Goal: Transaction & Acquisition: Book appointment/travel/reservation

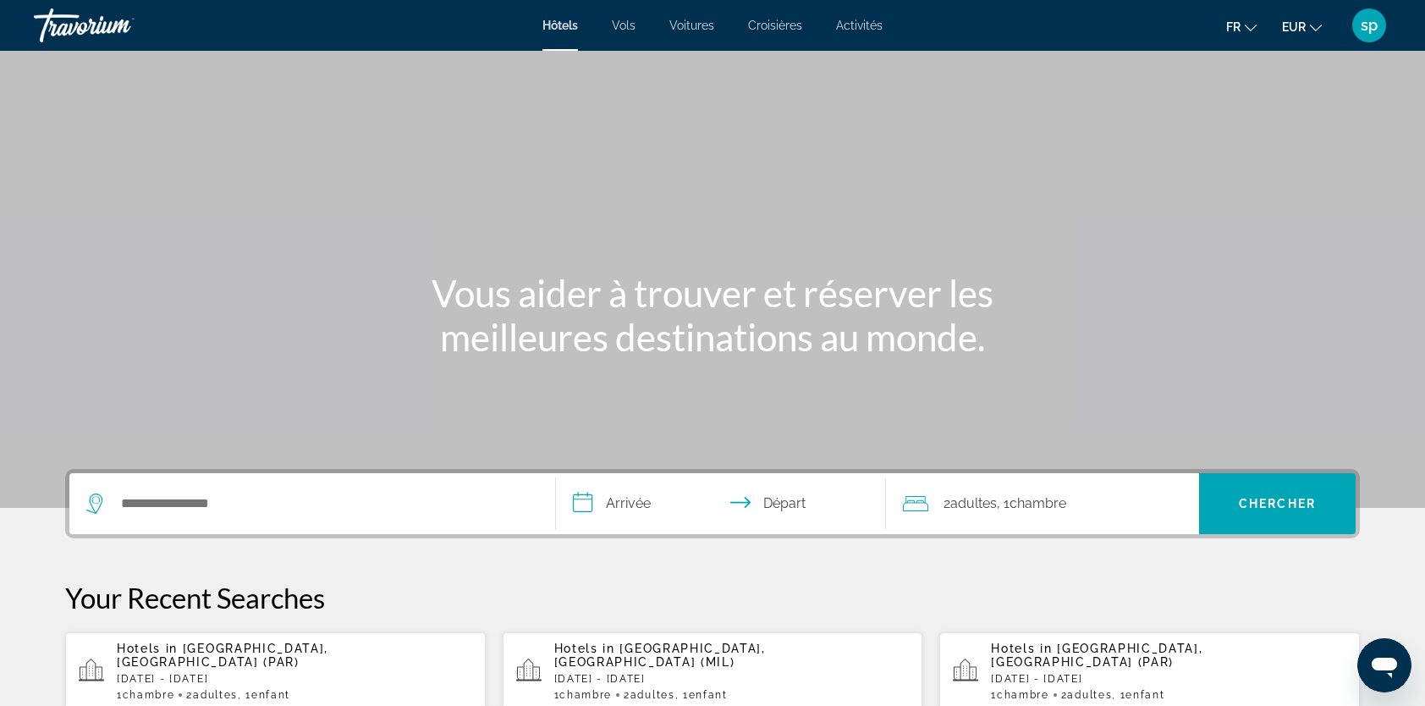
click at [325, 523] on div "Search widget" at bounding box center [312, 503] width 452 height 61
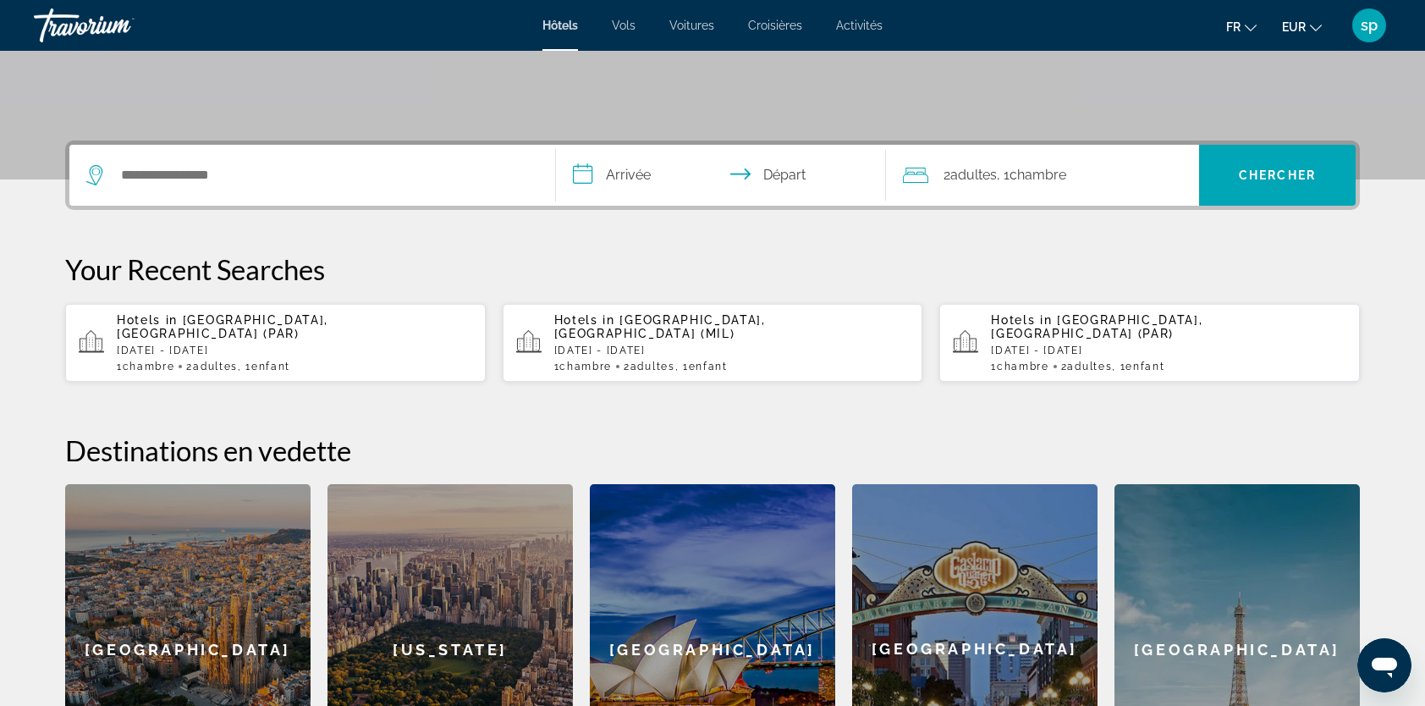
scroll to position [413, 0]
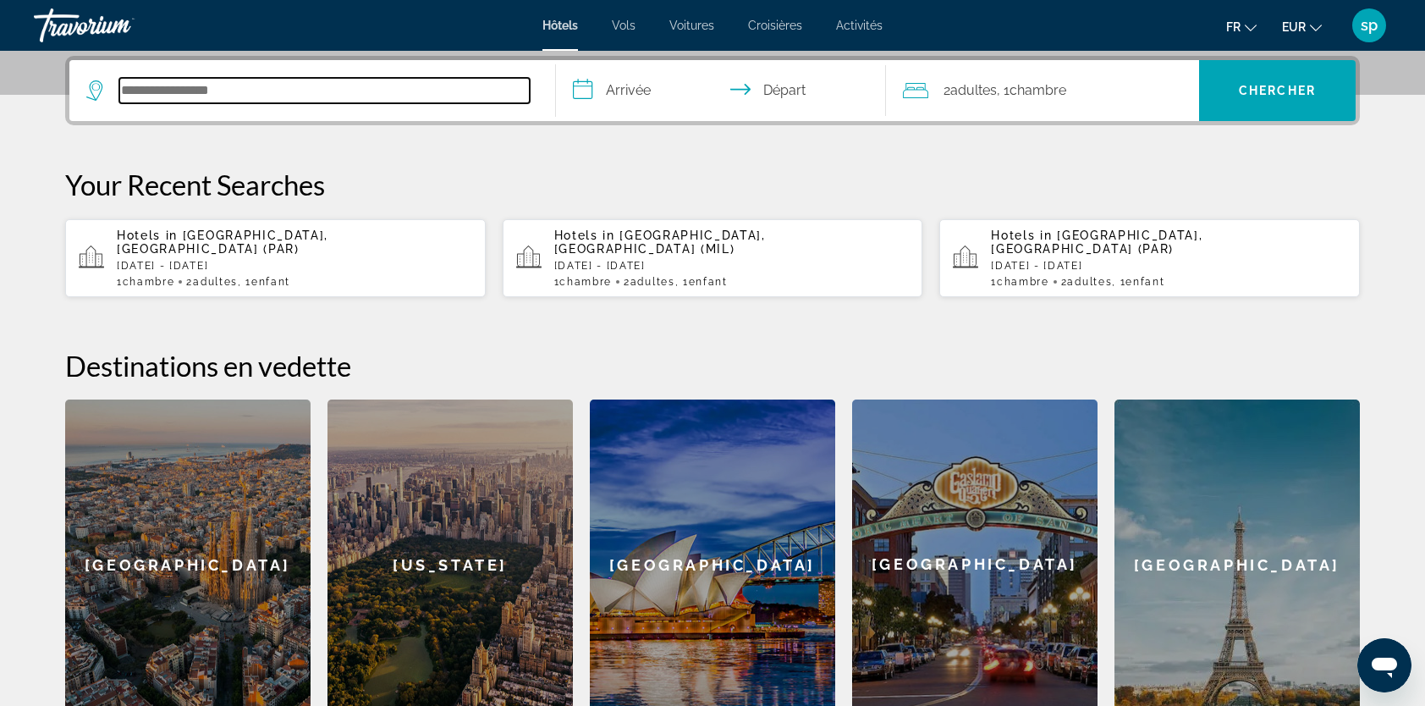
click at [252, 78] on input "Search hotel destination" at bounding box center [324, 90] width 410 height 25
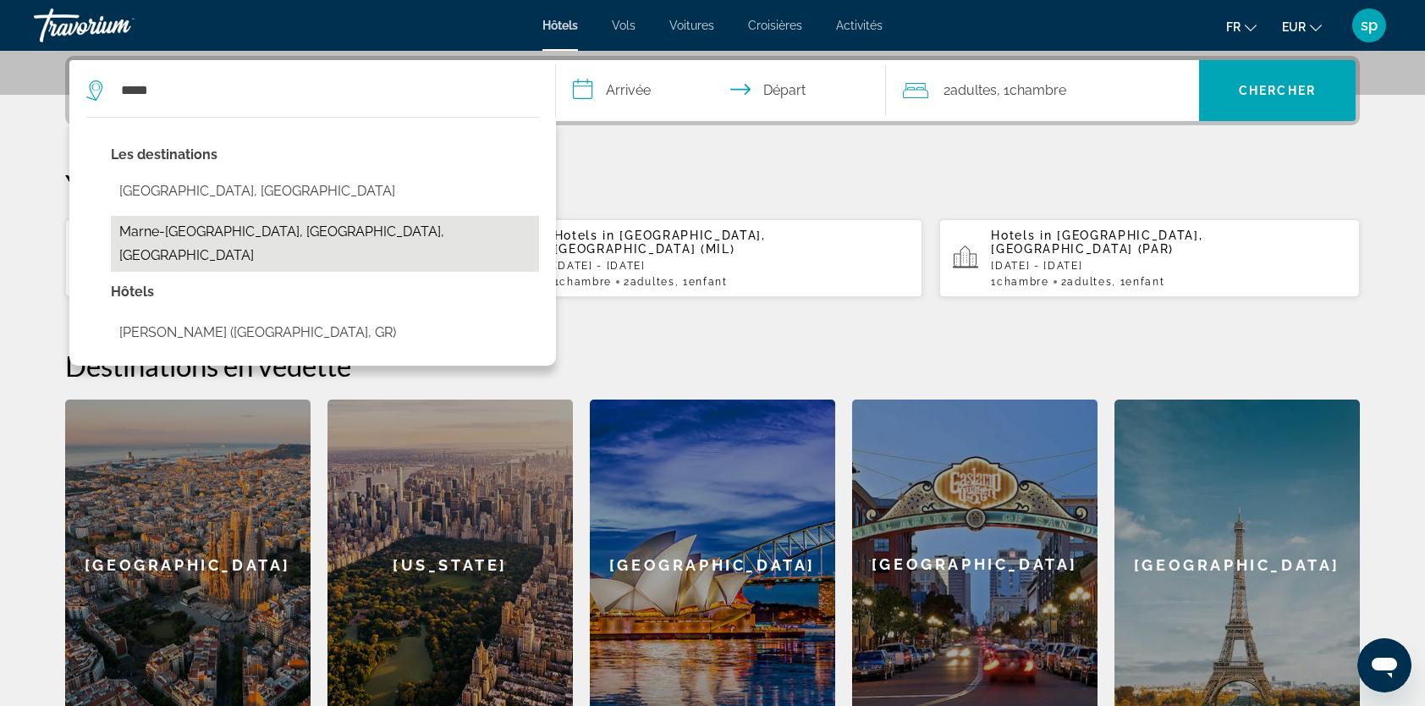
click at [293, 229] on button "Marne-[GEOGRAPHIC_DATA], [GEOGRAPHIC_DATA], [GEOGRAPHIC_DATA]" at bounding box center [325, 244] width 428 height 56
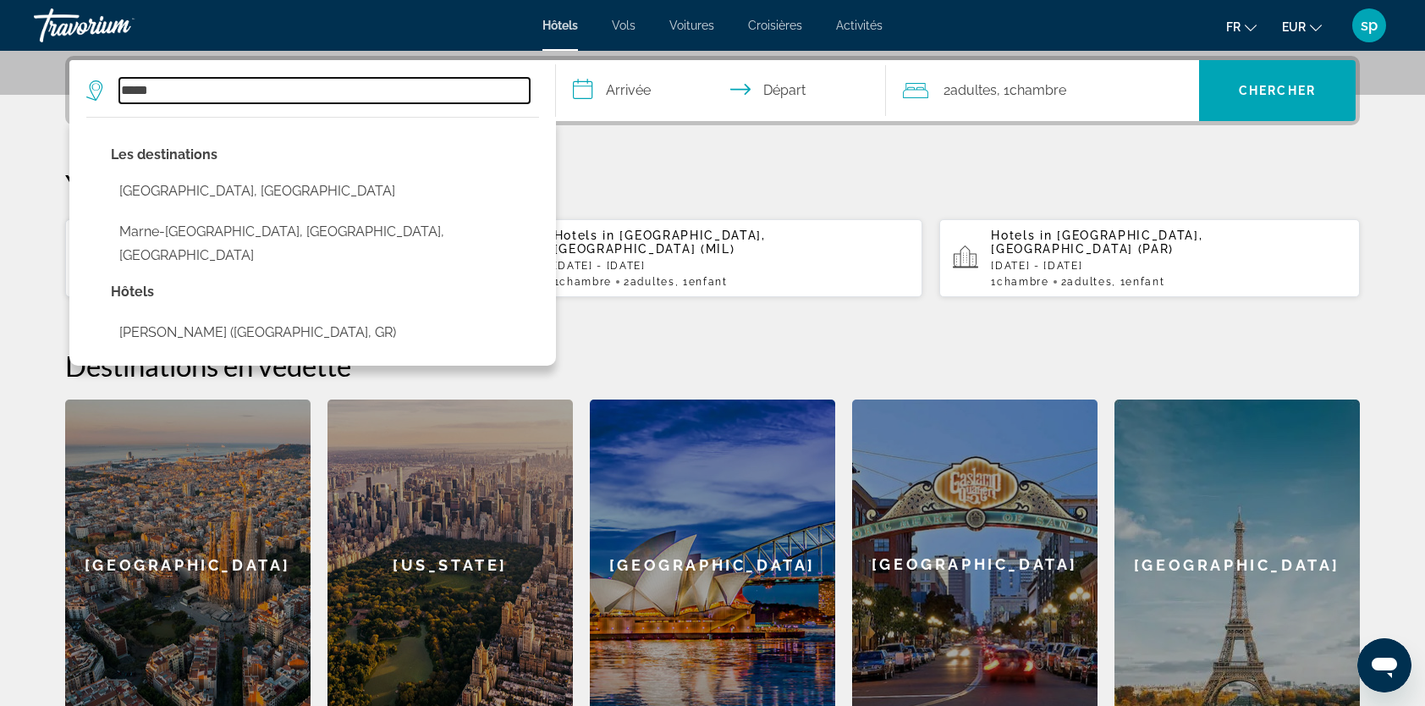
type input "**********"
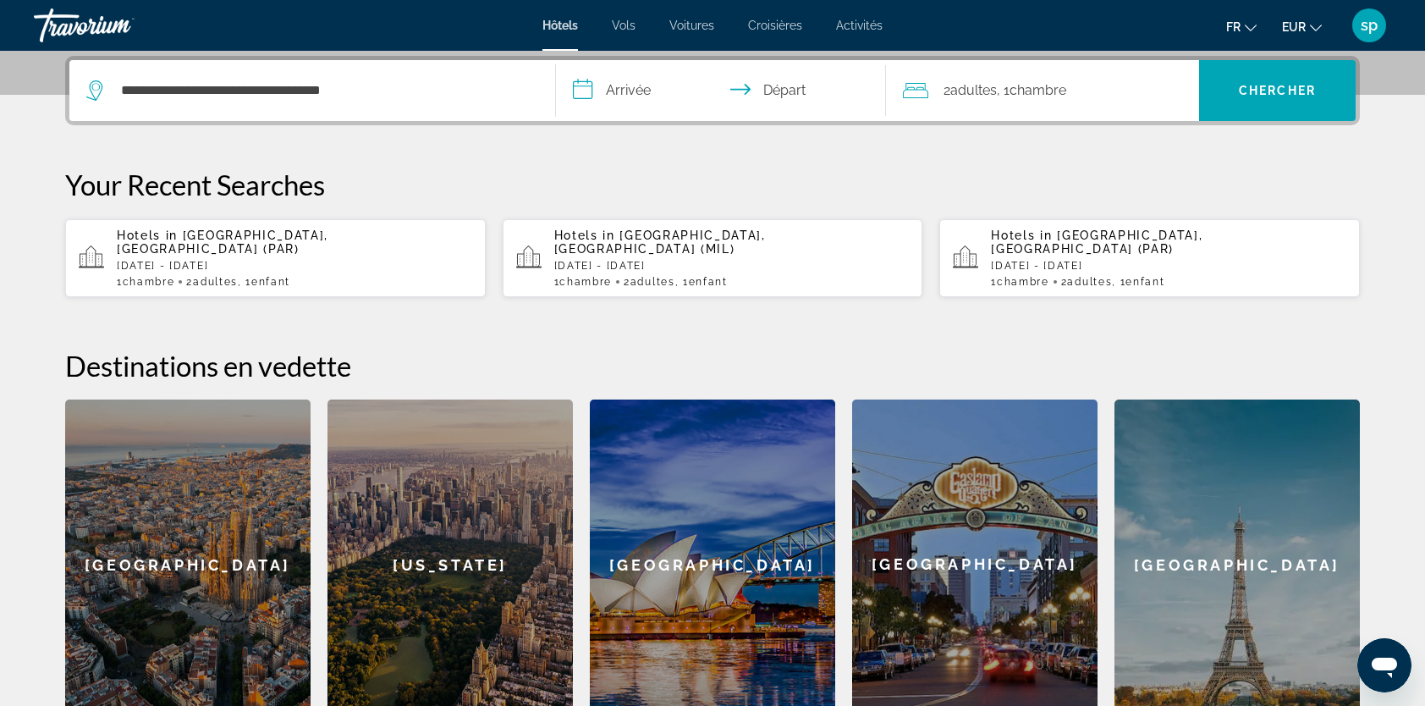
click at [621, 89] on input "**********" at bounding box center [724, 93] width 337 height 66
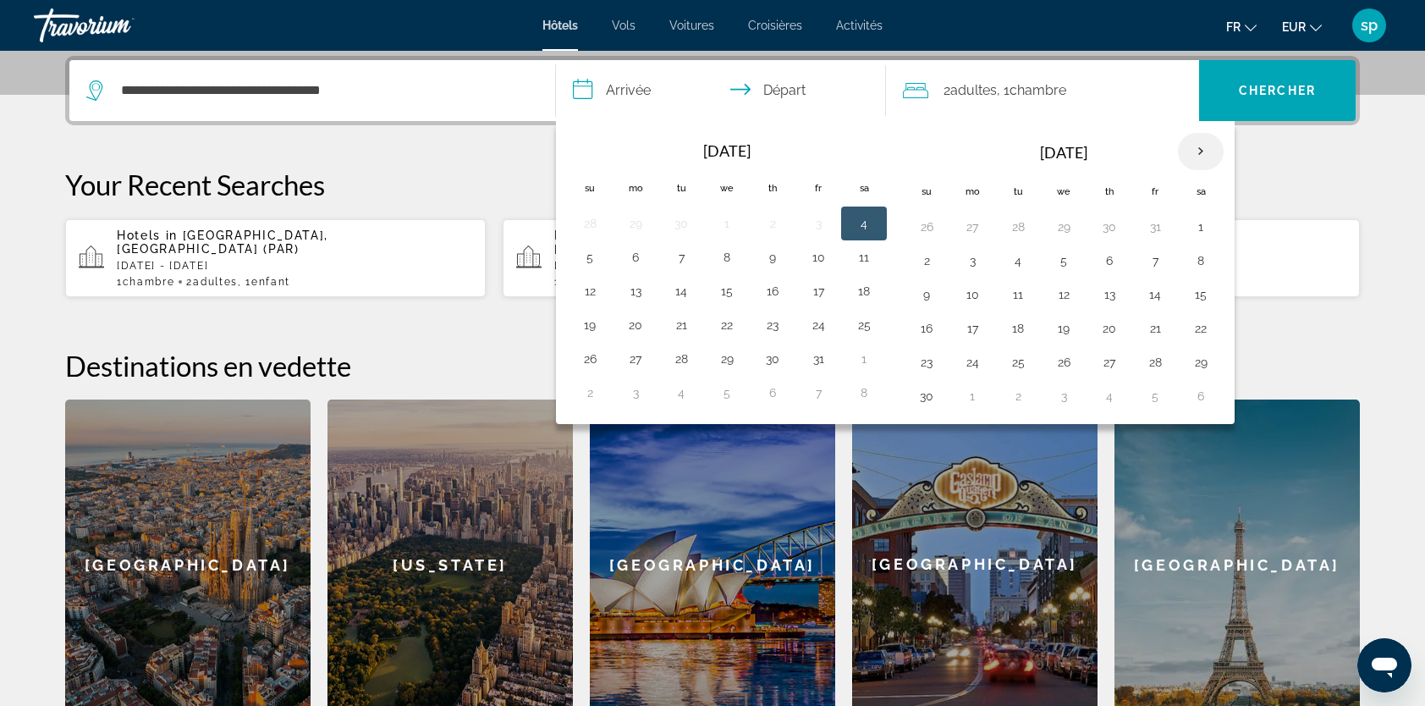
click at [1197, 151] on th "Next month" at bounding box center [1201, 151] width 46 height 37
click at [1195, 152] on th "Next month" at bounding box center [1201, 151] width 46 height 37
click at [1195, 153] on th "Next month" at bounding box center [1201, 151] width 46 height 37
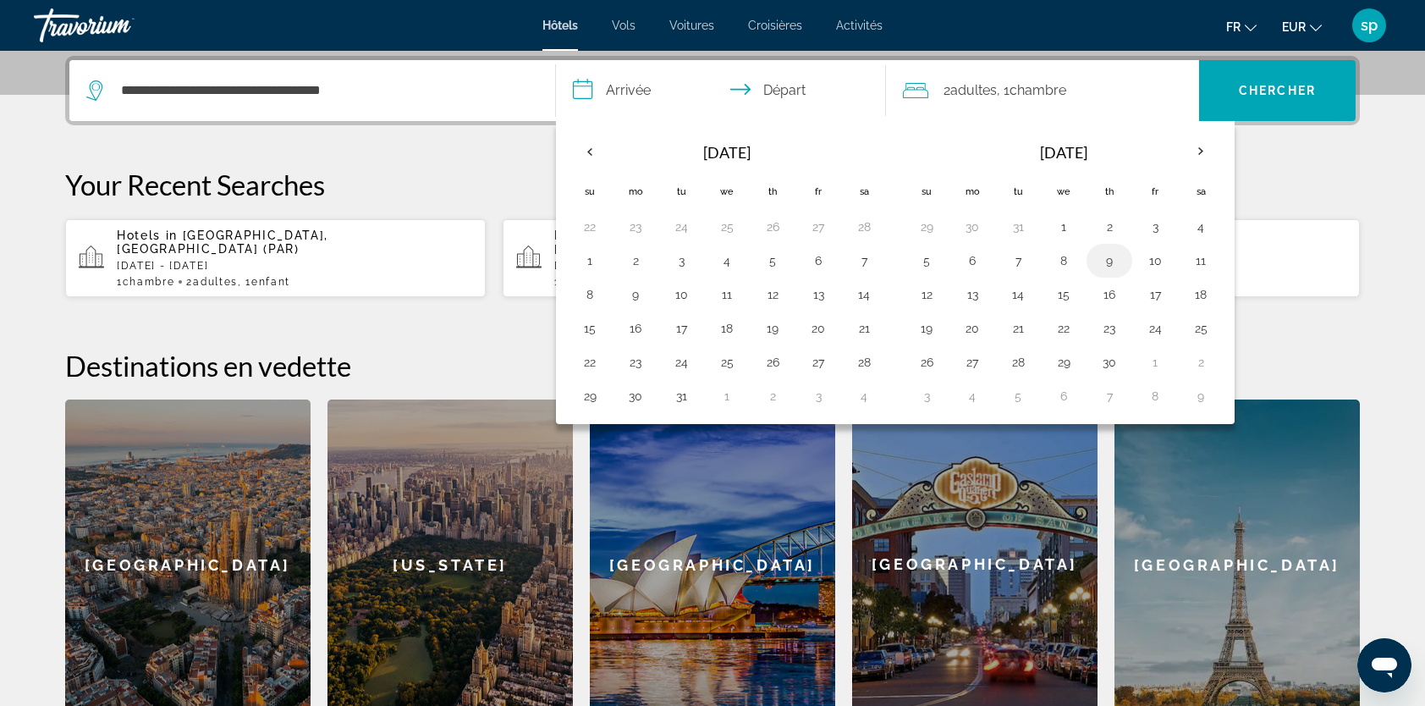
click at [1102, 257] on button "9" at bounding box center [1109, 261] width 27 height 24
click at [1187, 254] on button "11" at bounding box center [1200, 261] width 27 height 24
type input "**********"
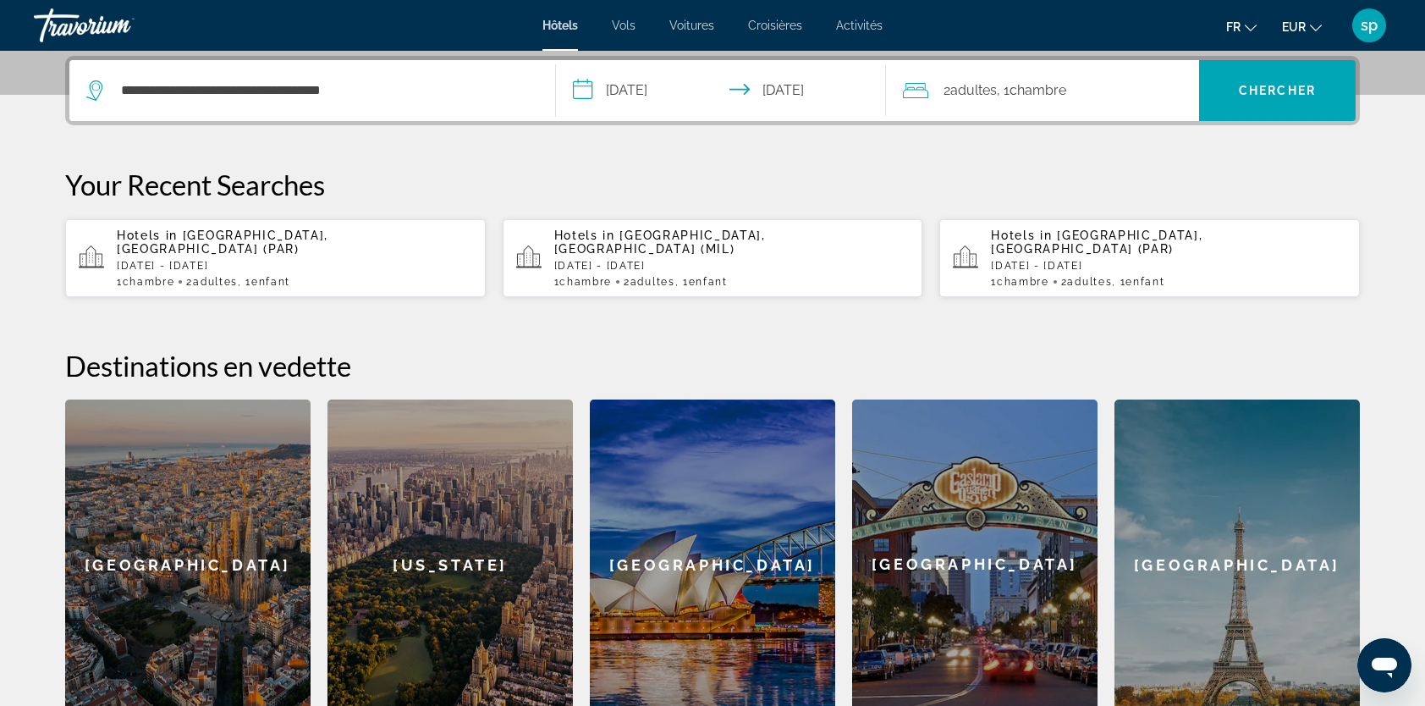
click at [1098, 99] on div "2 Adulte Adultes , 1 Chambre pièces" at bounding box center [1051, 91] width 296 height 24
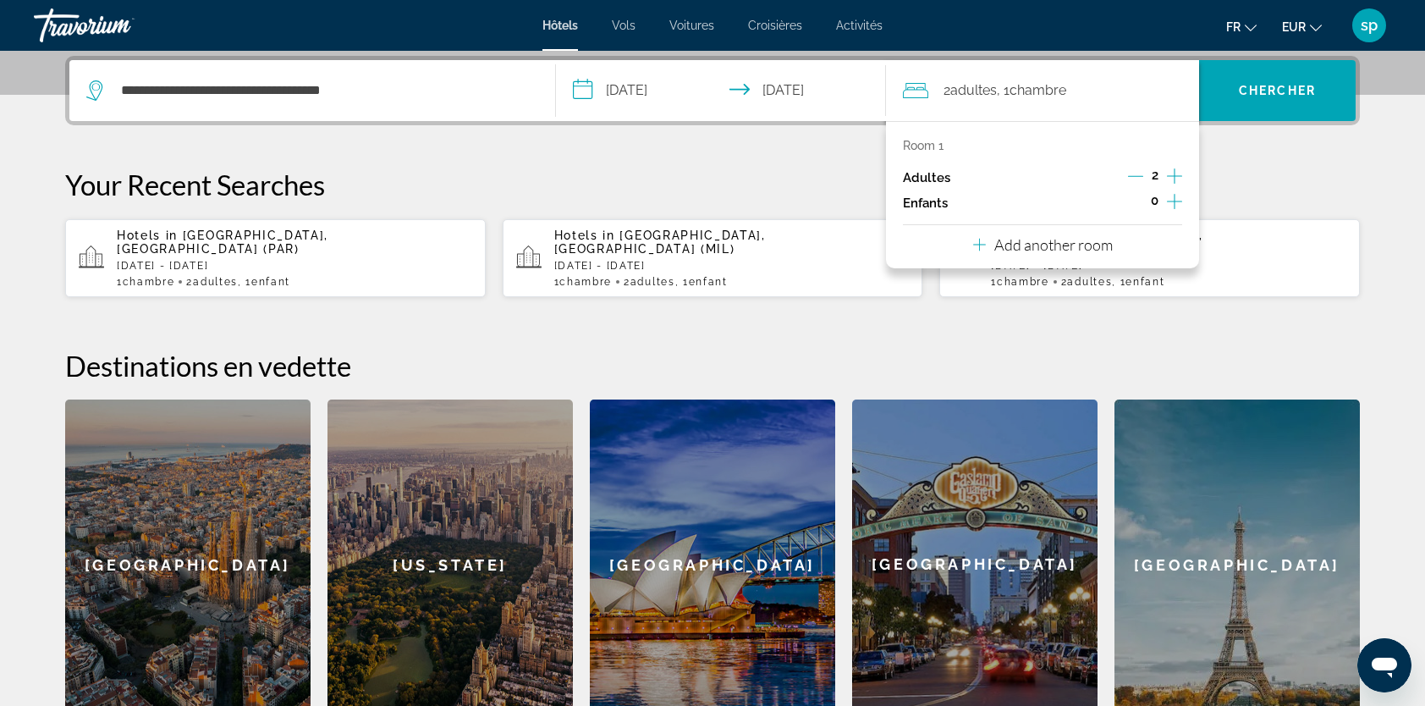
click at [1174, 196] on icon "Increment children" at bounding box center [1174, 201] width 15 height 20
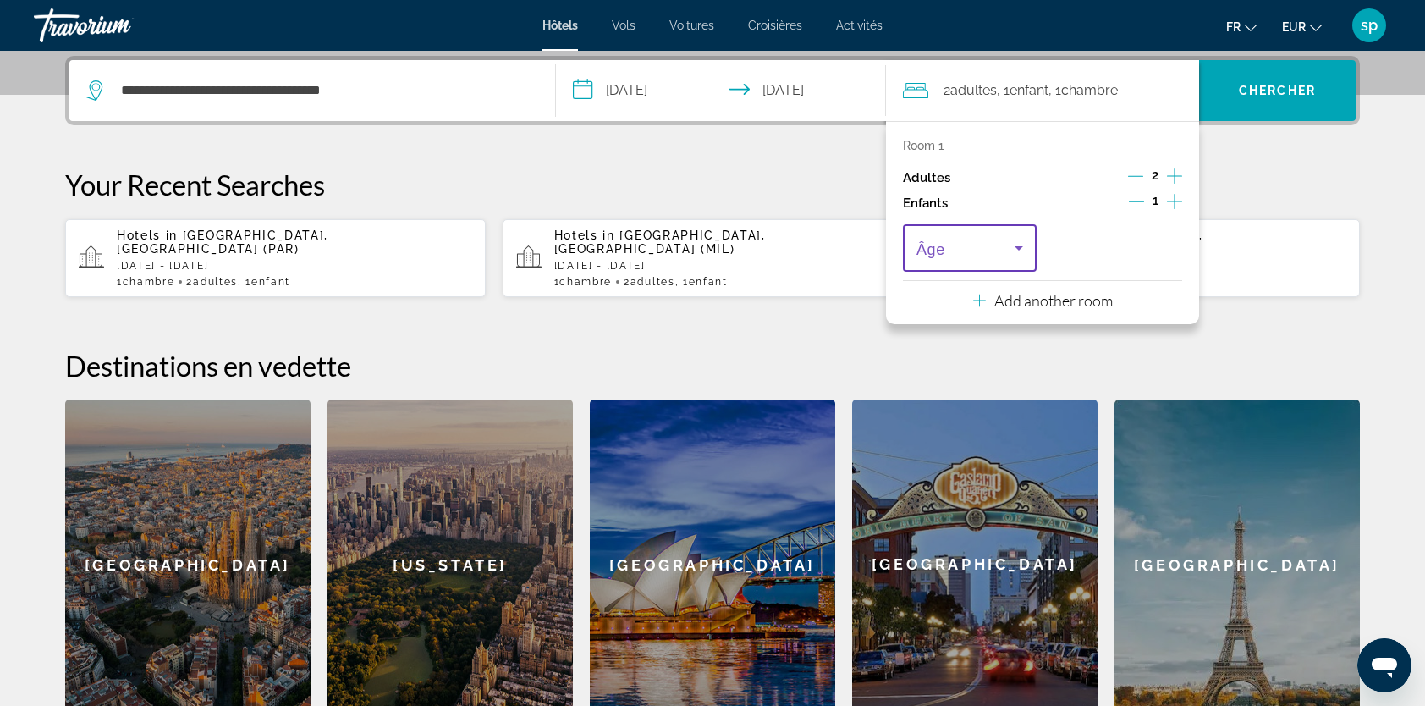
click at [997, 247] on span "Travelers: 2 adults, 1 child" at bounding box center [966, 248] width 98 height 20
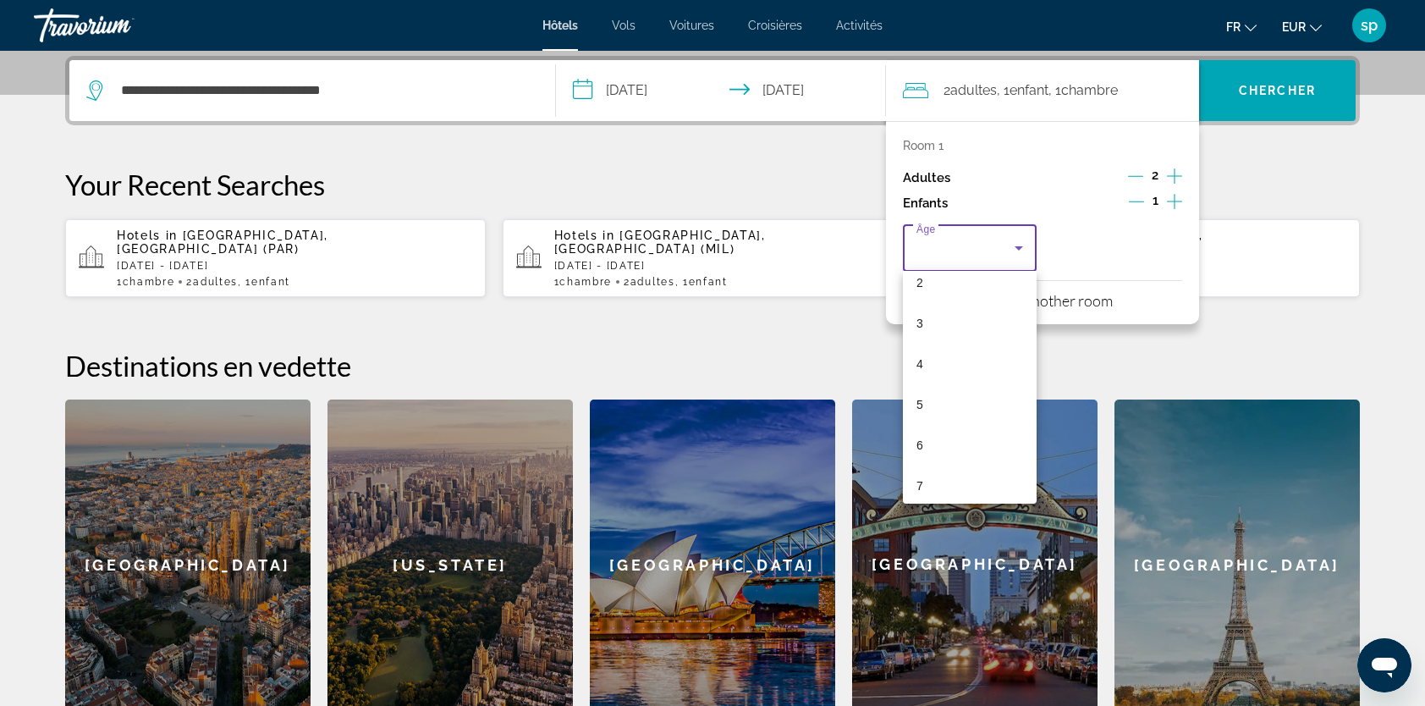
scroll to position [169, 0]
click at [936, 456] on mat-option "8" at bounding box center [970, 453] width 134 height 41
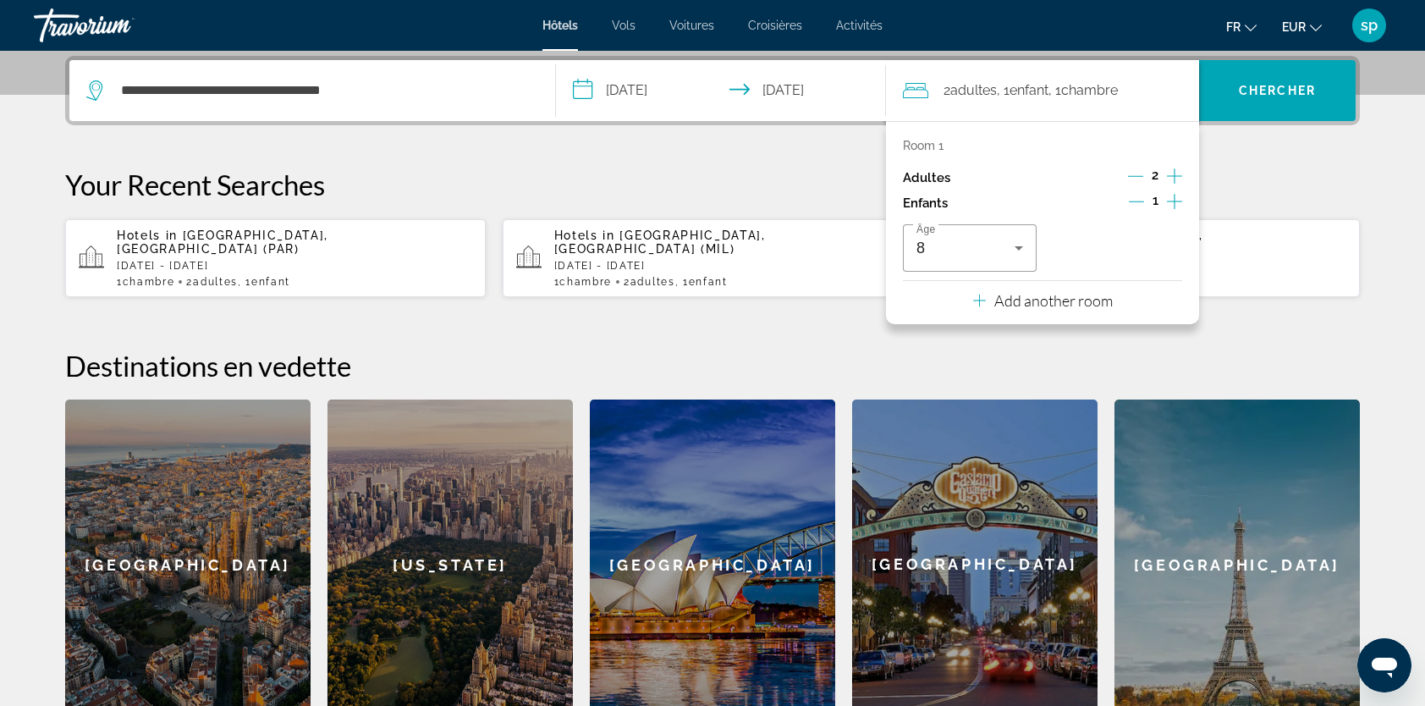
click at [1066, 307] on p "Add another room" at bounding box center [1053, 300] width 118 height 19
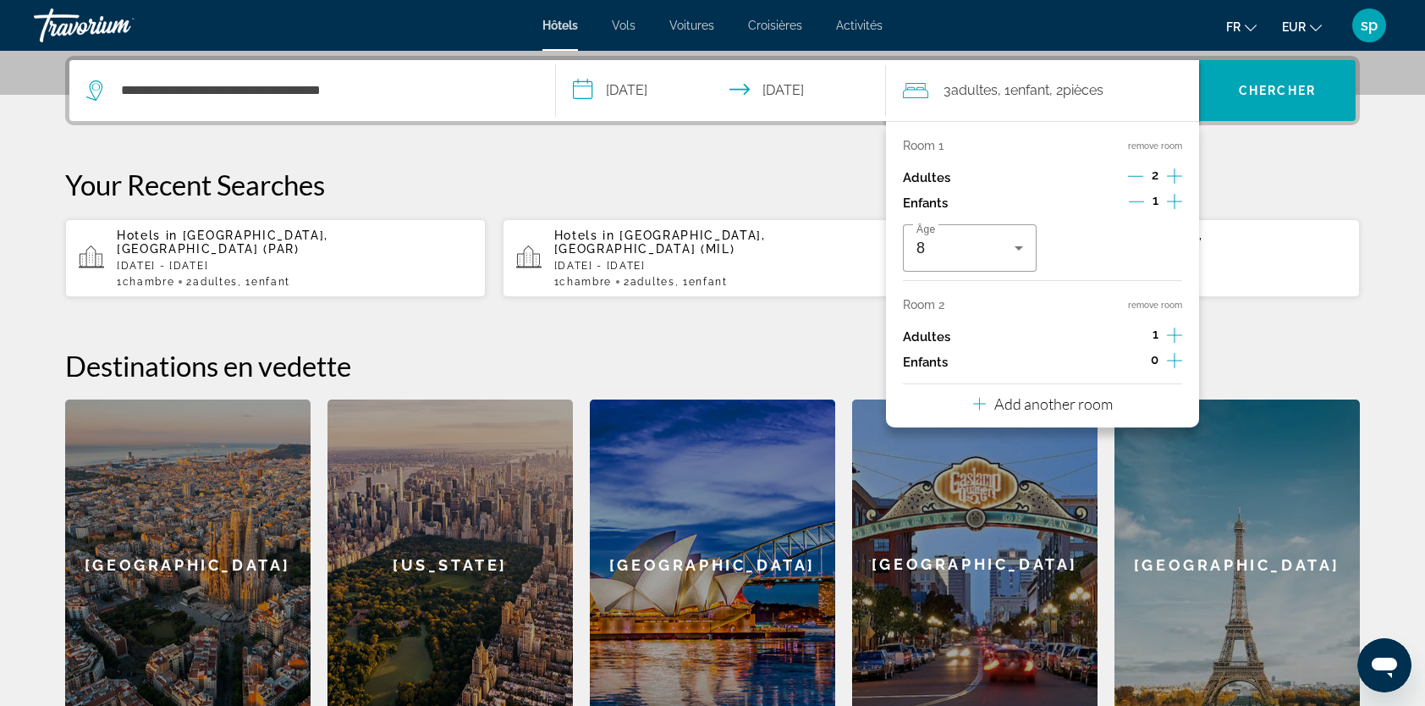
click at [1172, 334] on icon "Increment adults" at bounding box center [1174, 335] width 15 height 20
click at [1173, 334] on icon "Increment adults" at bounding box center [1174, 335] width 15 height 20
click at [1277, 85] on span "Chercher" at bounding box center [1277, 91] width 77 height 14
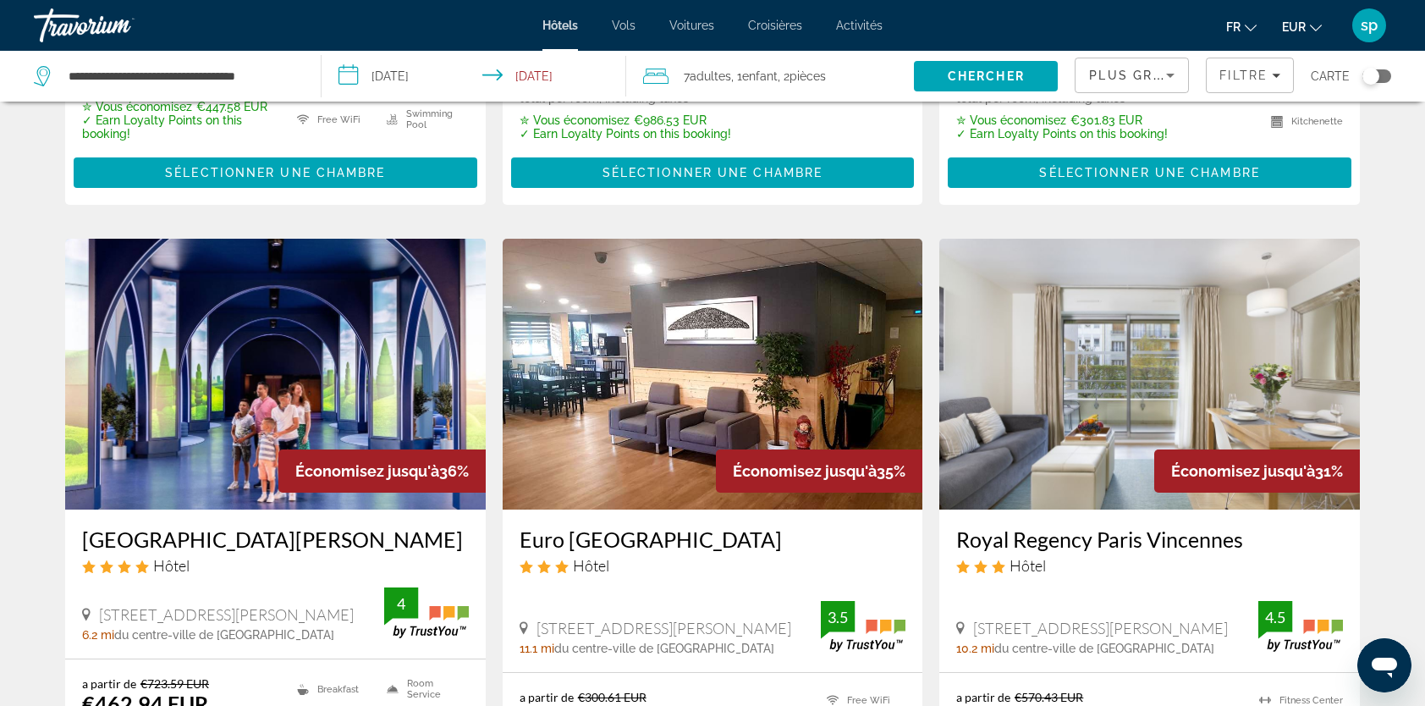
scroll to position [592, 0]
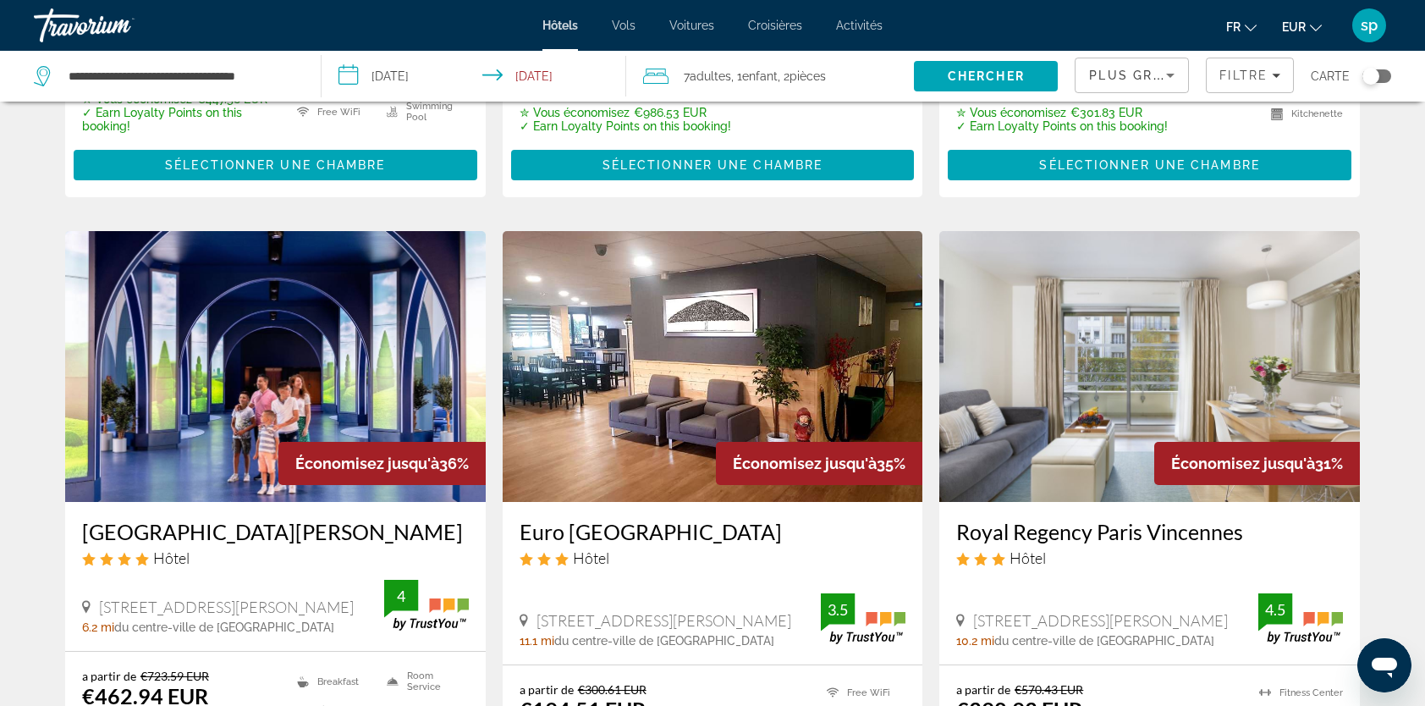
click at [289, 251] on img "Main content" at bounding box center [275, 366] width 421 height 271
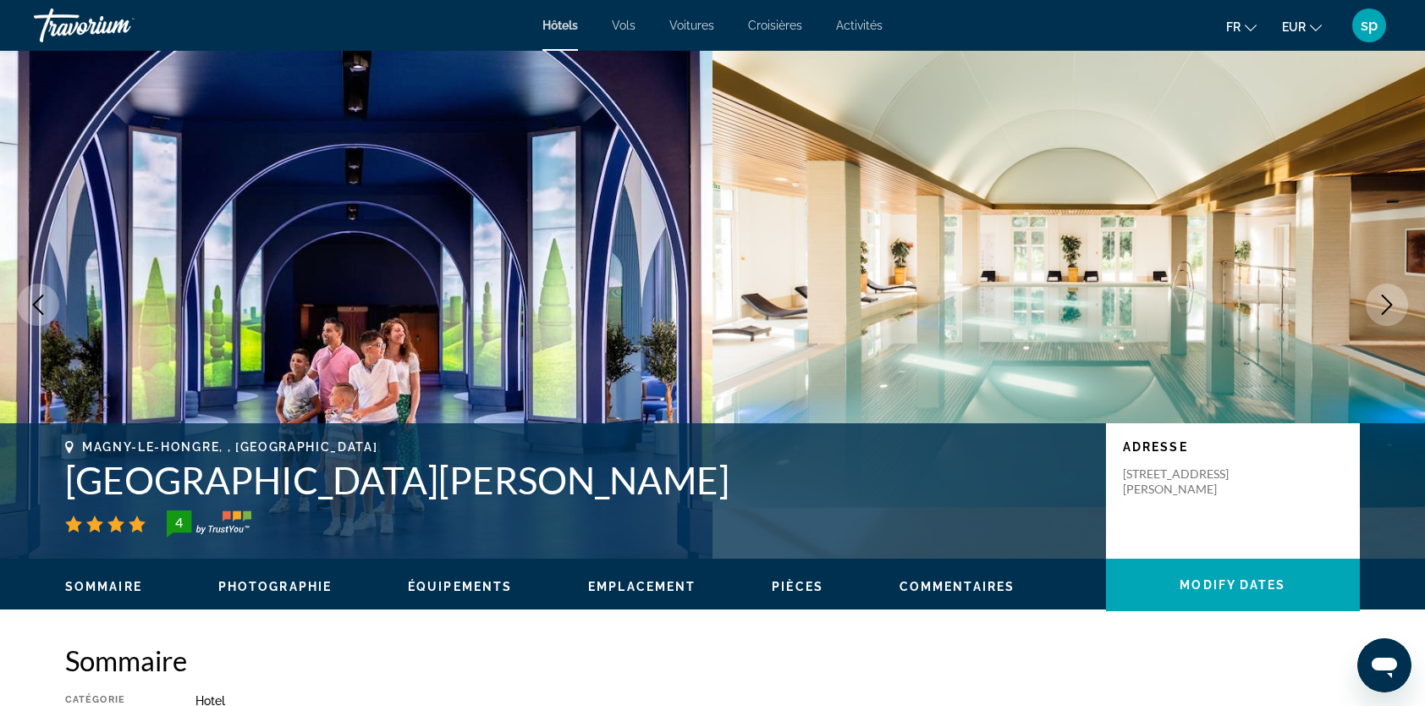
click at [1383, 308] on icon "Next image" at bounding box center [1387, 305] width 20 height 20
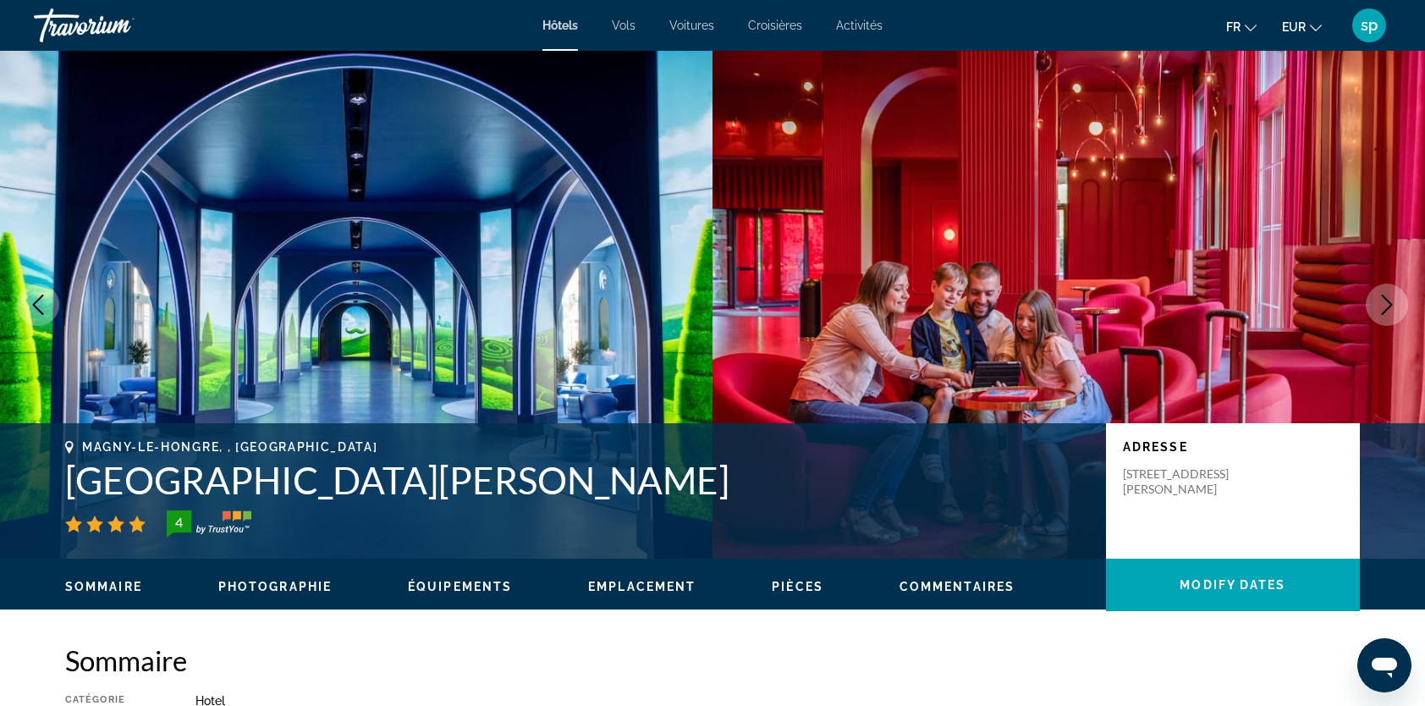
click at [1388, 306] on icon "Next image" at bounding box center [1387, 305] width 20 height 20
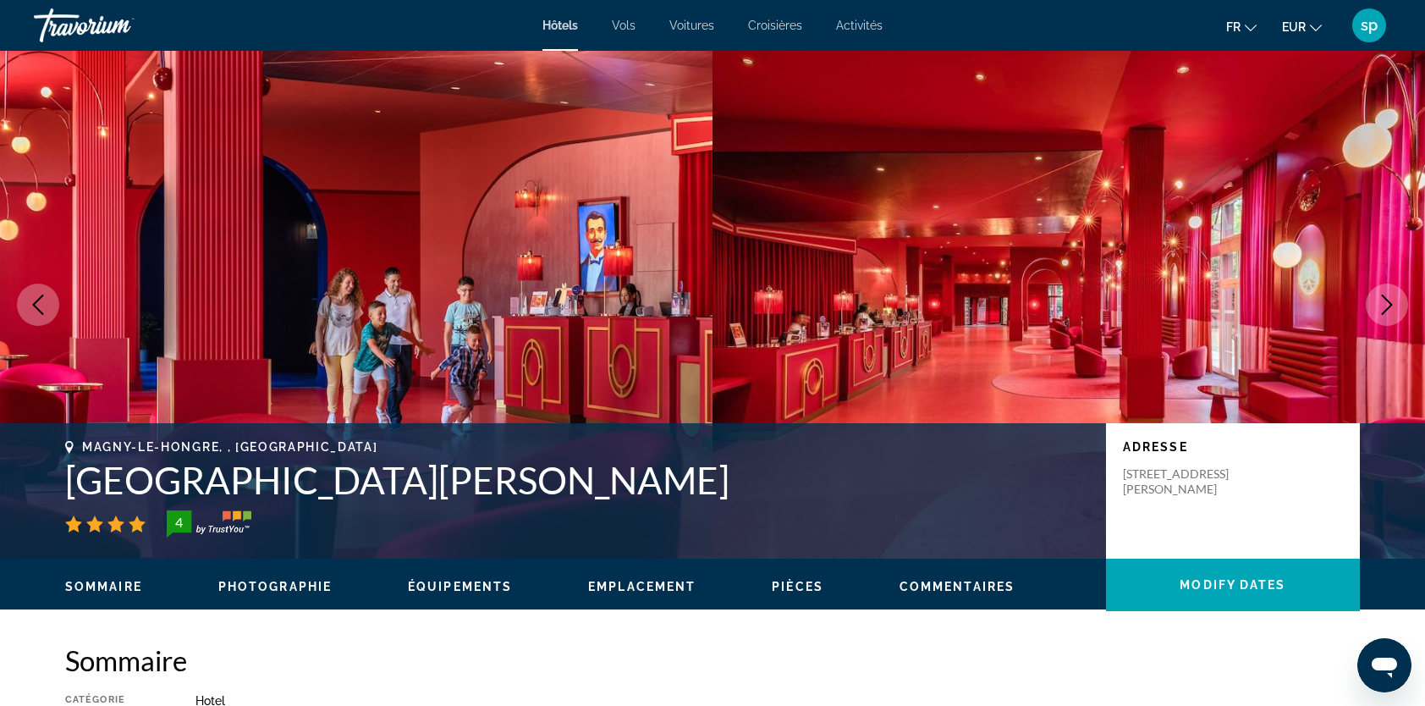
click at [1388, 306] on icon "Next image" at bounding box center [1387, 305] width 20 height 20
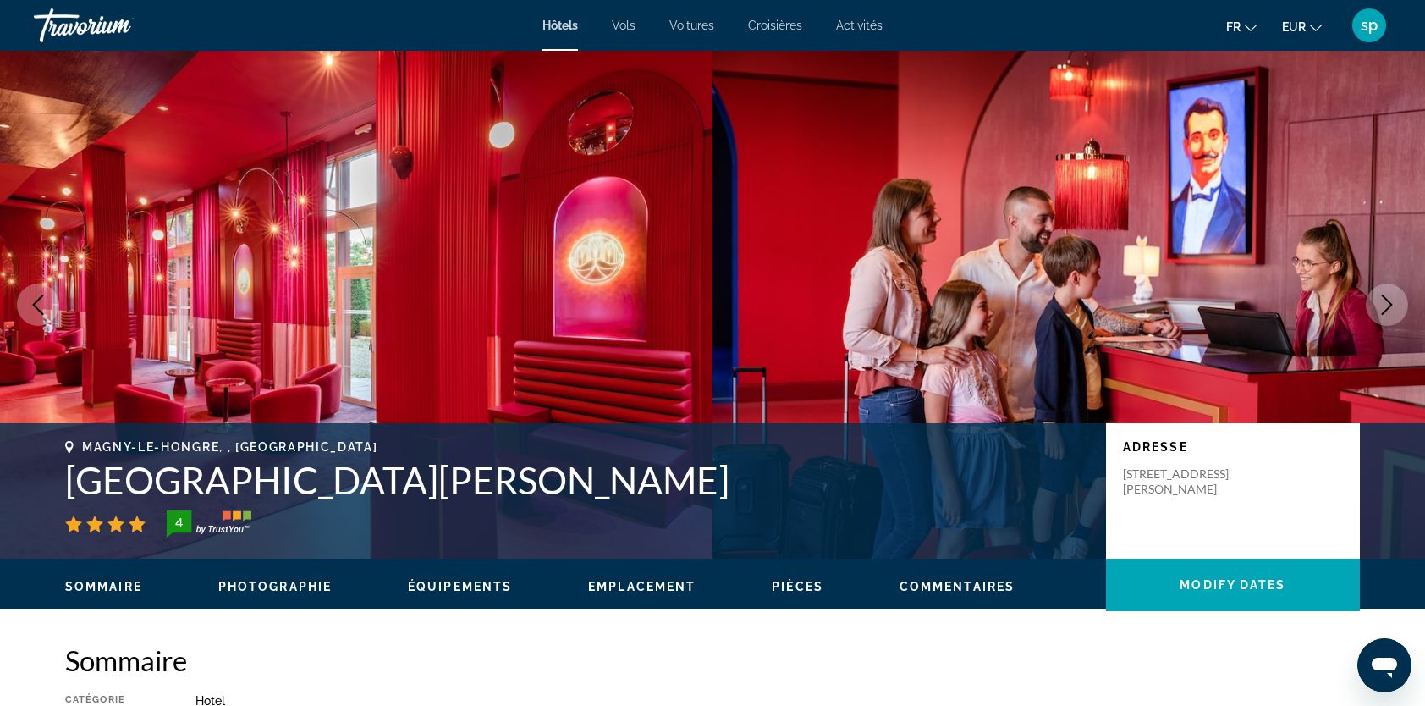
click at [1388, 306] on icon "Next image" at bounding box center [1387, 305] width 20 height 20
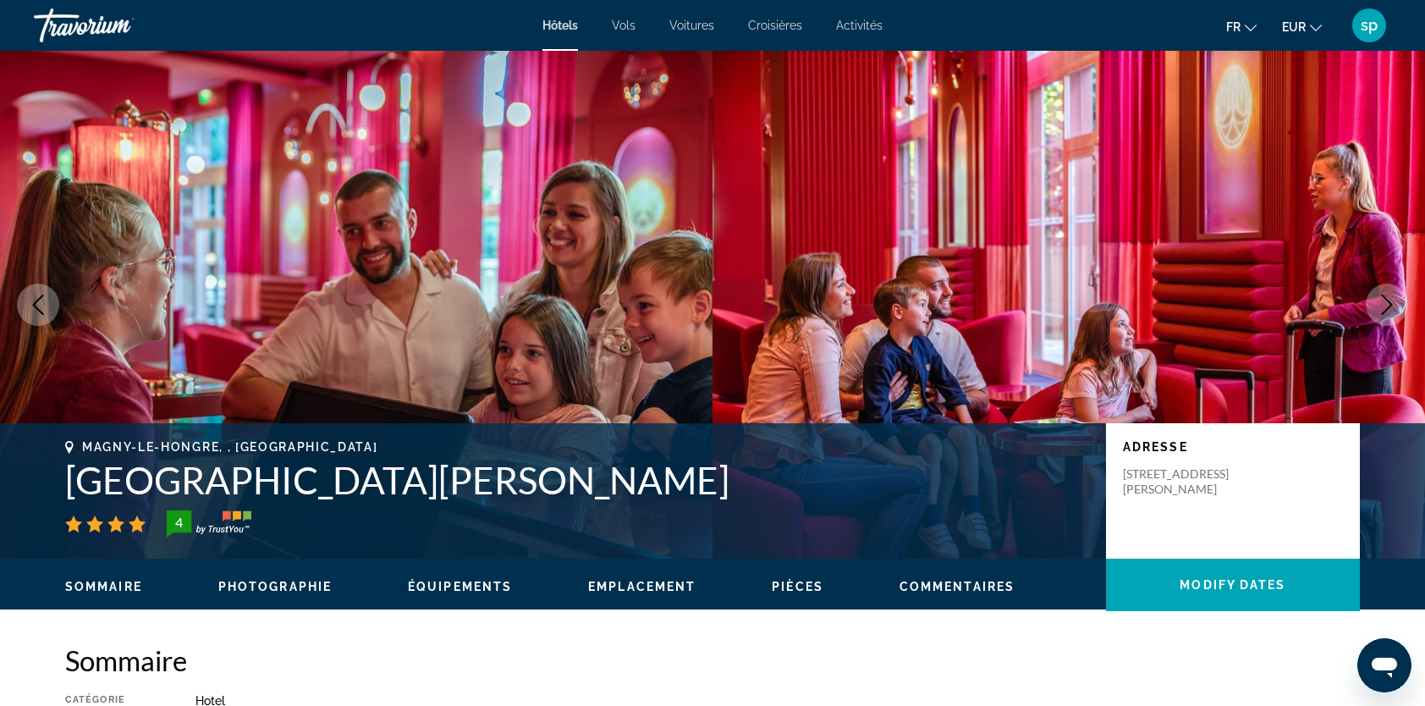
click at [1388, 306] on icon "Next image" at bounding box center [1387, 305] width 20 height 20
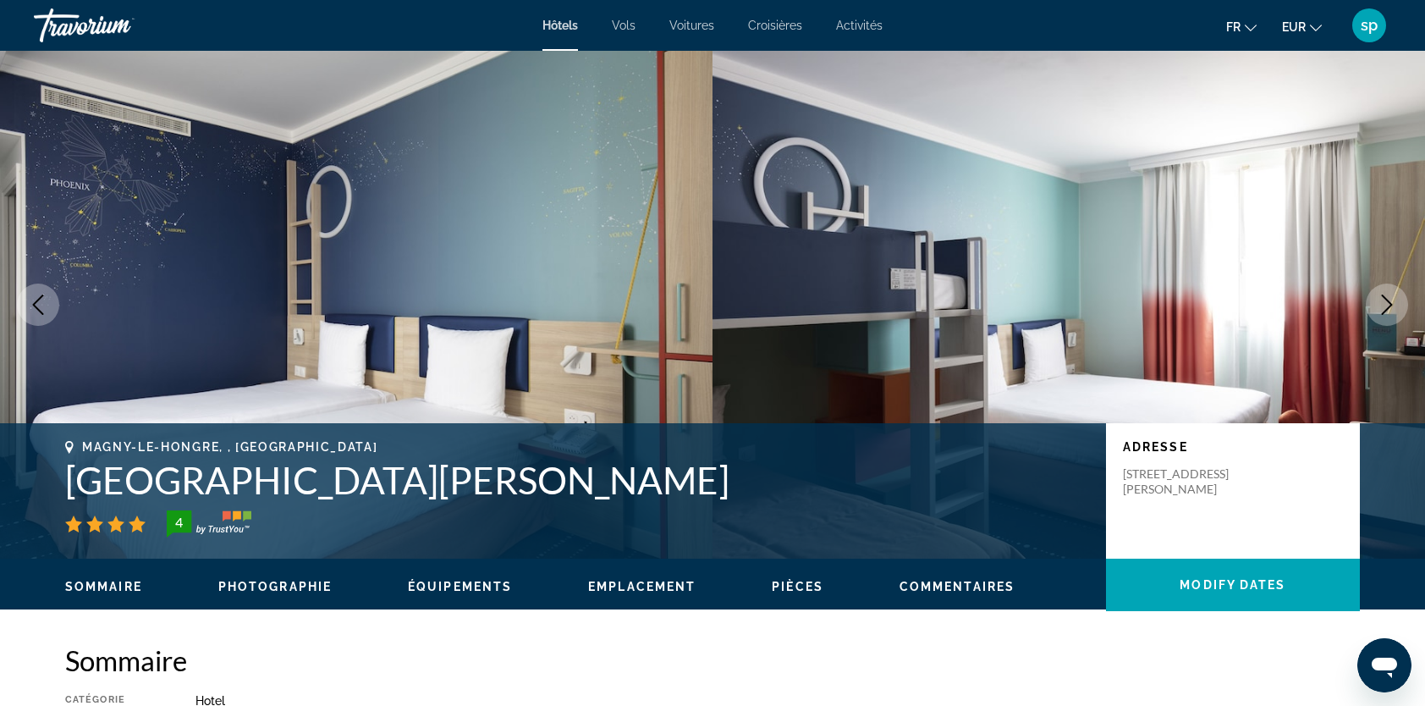
click at [1388, 306] on icon "Next image" at bounding box center [1387, 305] width 20 height 20
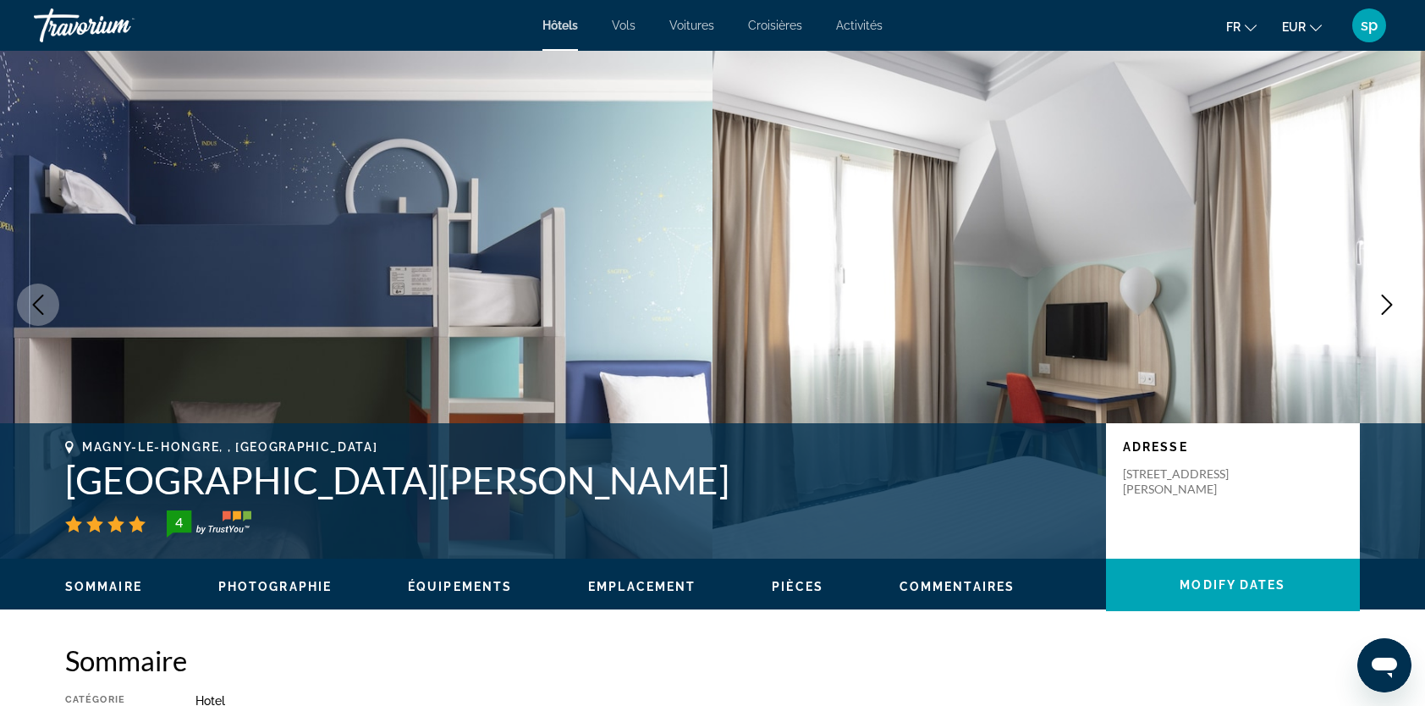
click at [1388, 306] on icon "Next image" at bounding box center [1387, 305] width 20 height 20
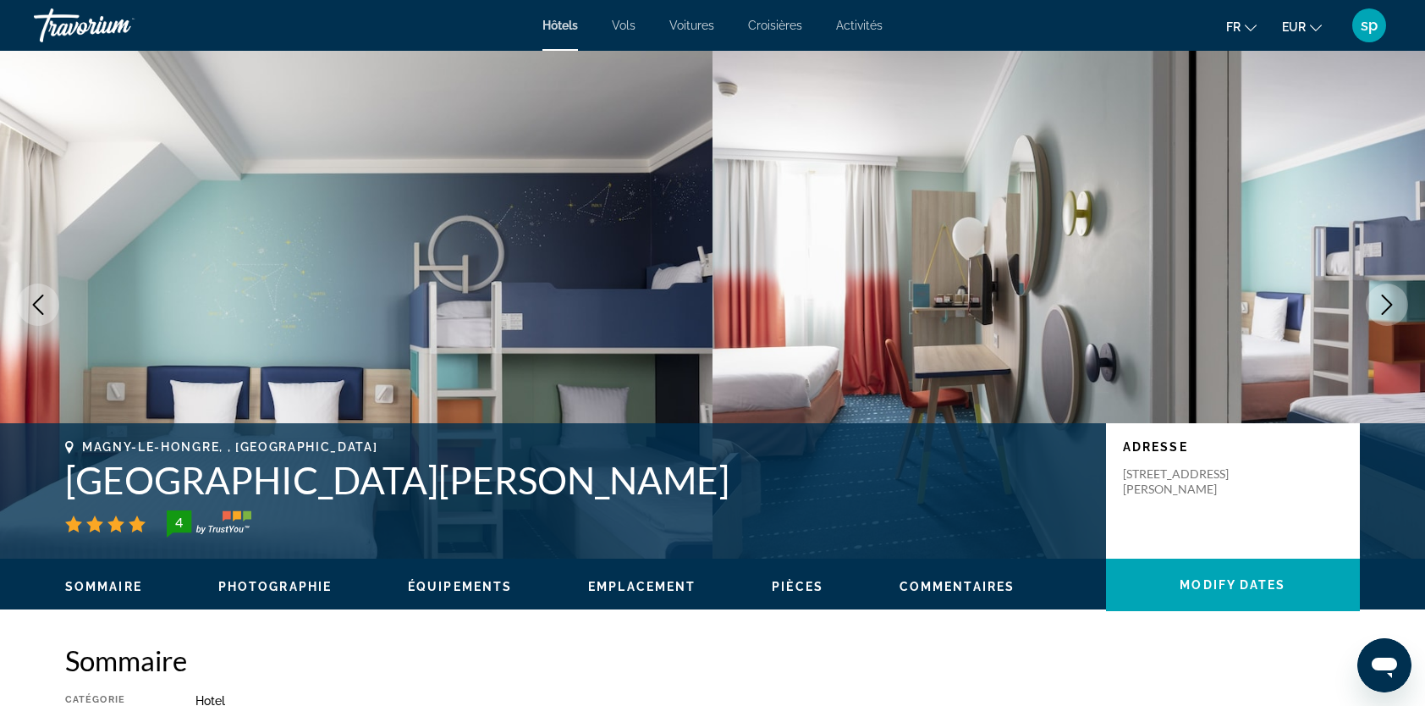
click at [1388, 306] on icon "Next image" at bounding box center [1387, 305] width 20 height 20
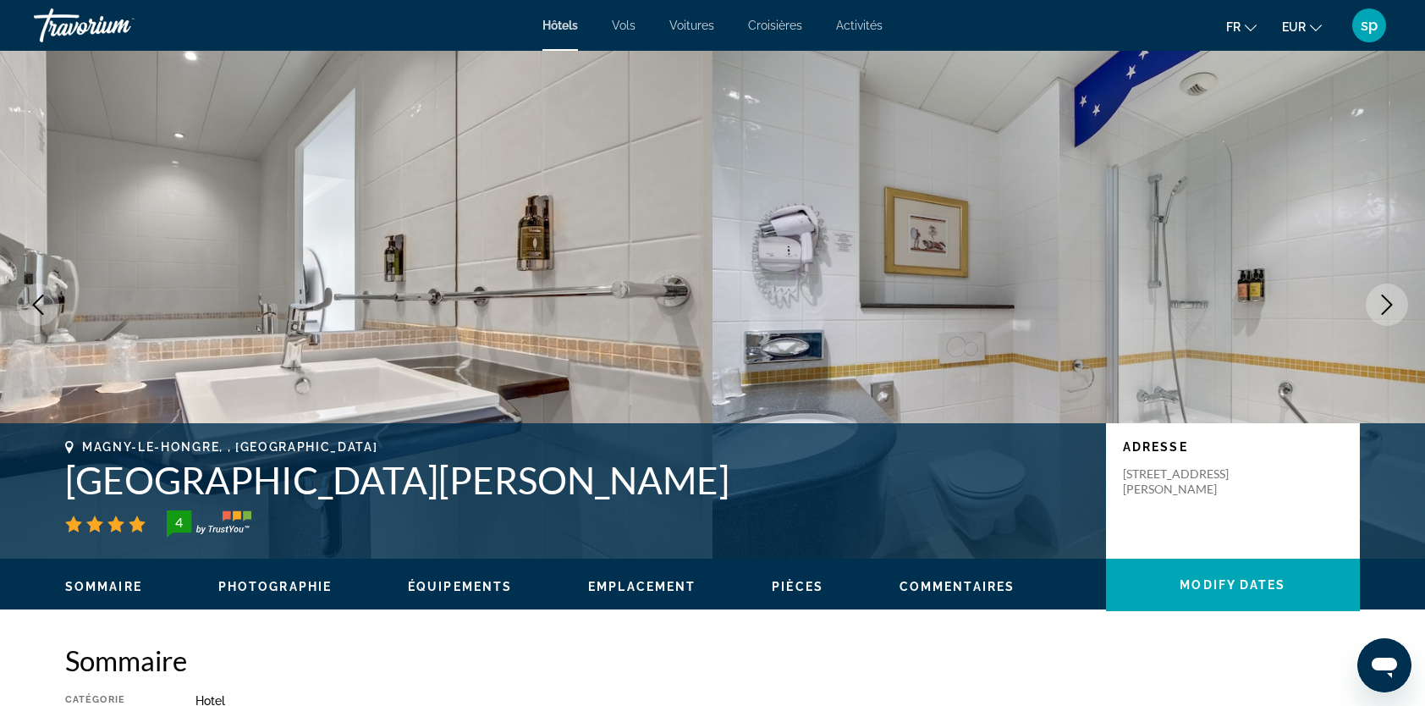
click at [1388, 306] on icon "Next image" at bounding box center [1387, 305] width 20 height 20
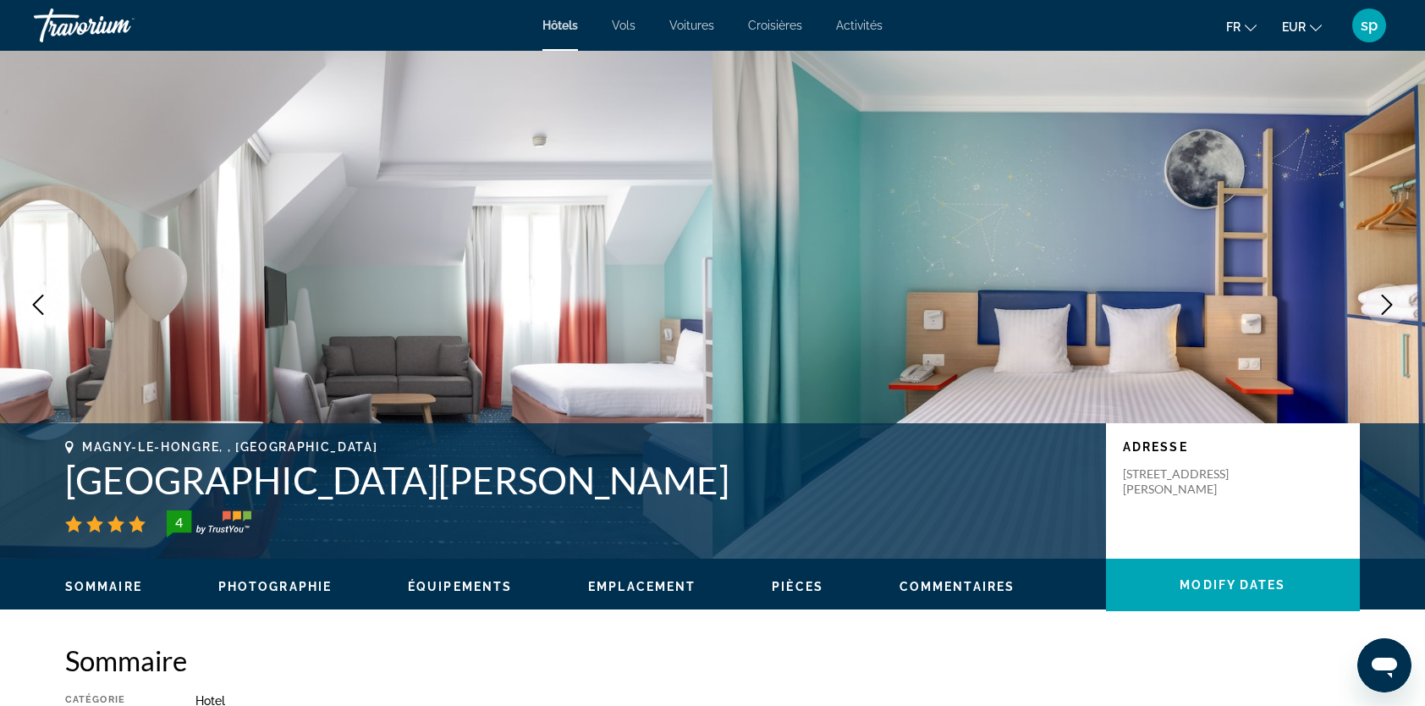
click at [1388, 306] on icon "Next image" at bounding box center [1387, 305] width 20 height 20
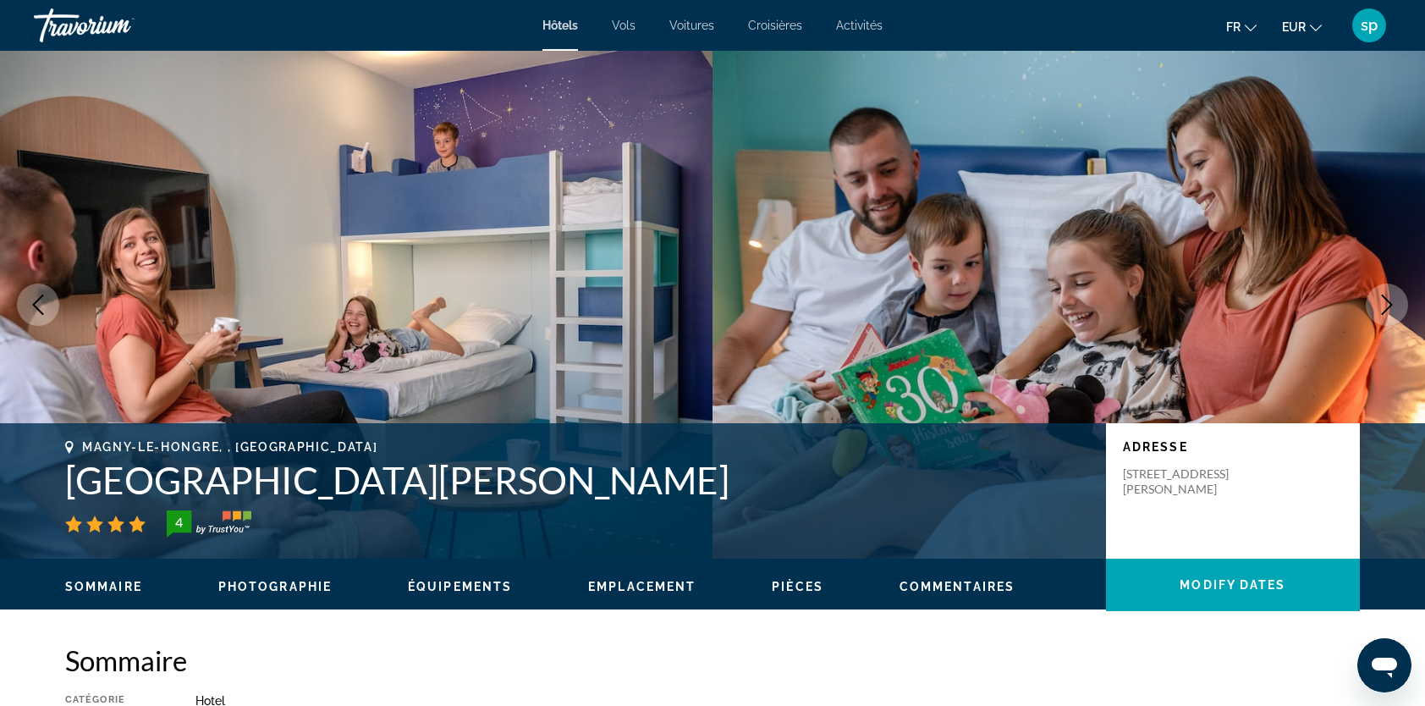
click at [1388, 306] on icon "Next image" at bounding box center [1387, 305] width 20 height 20
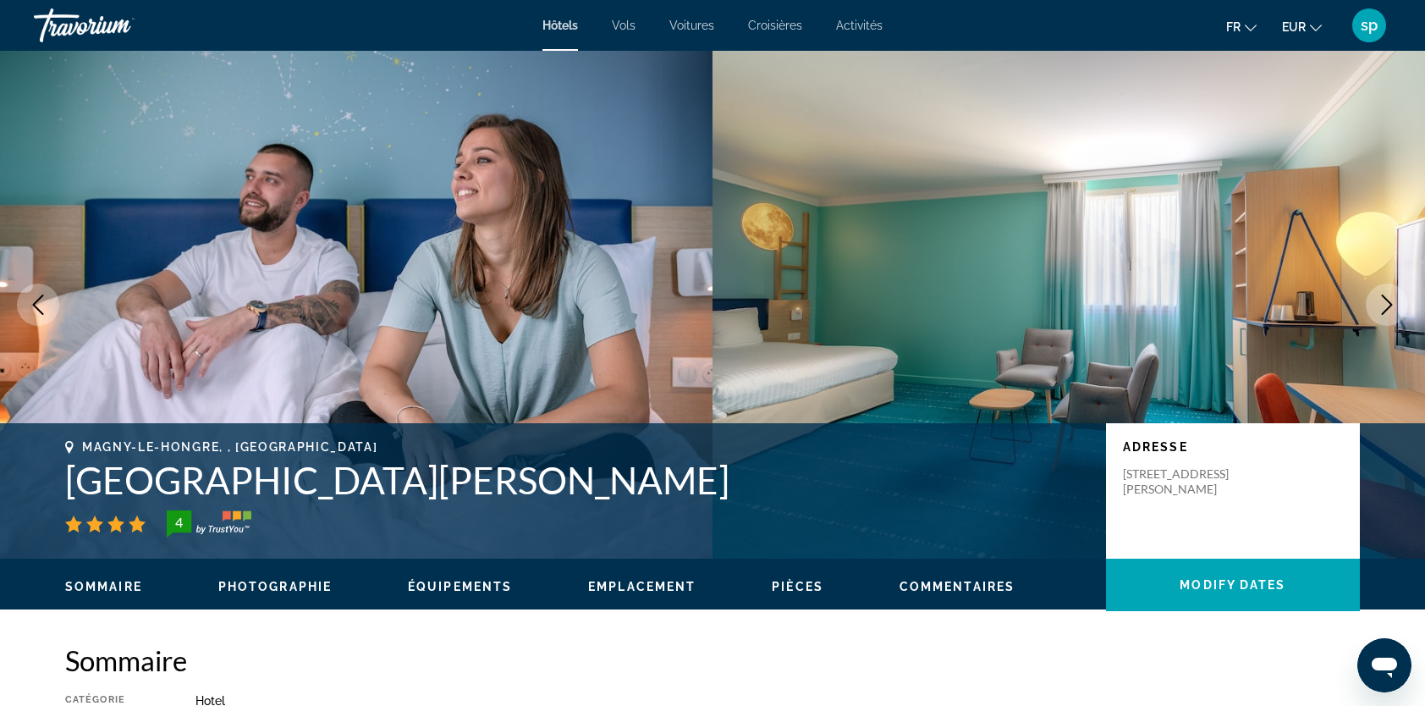
click at [1388, 306] on icon "Next image" at bounding box center [1387, 305] width 20 height 20
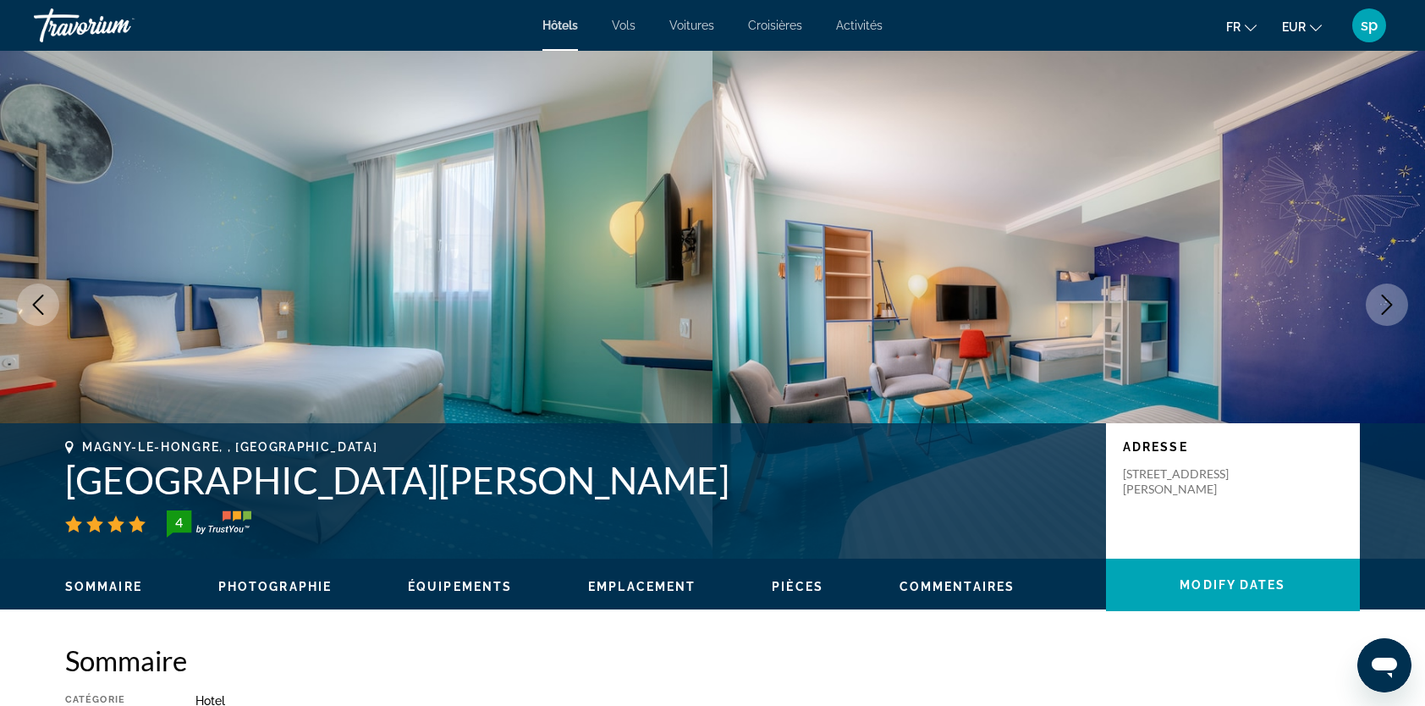
click at [1390, 294] on button "Next image" at bounding box center [1387, 305] width 42 height 42
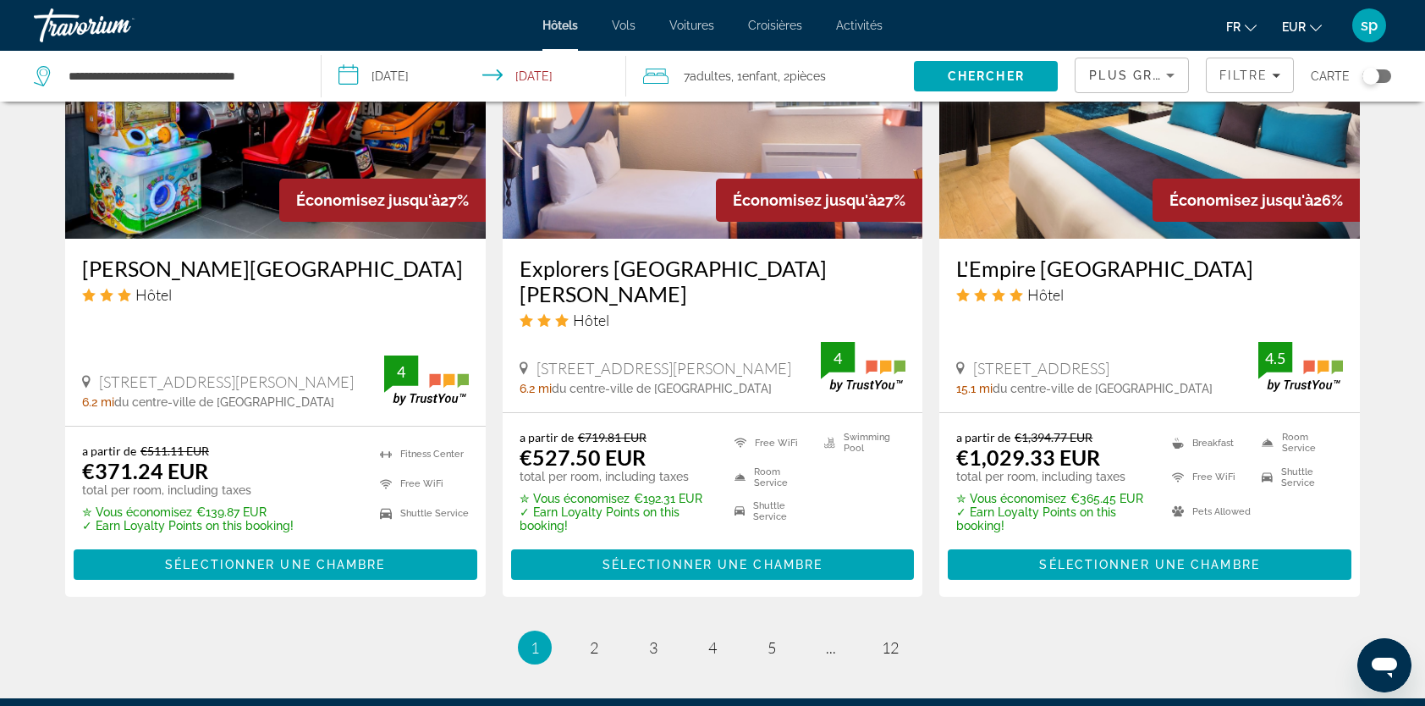
scroll to position [1947, 0]
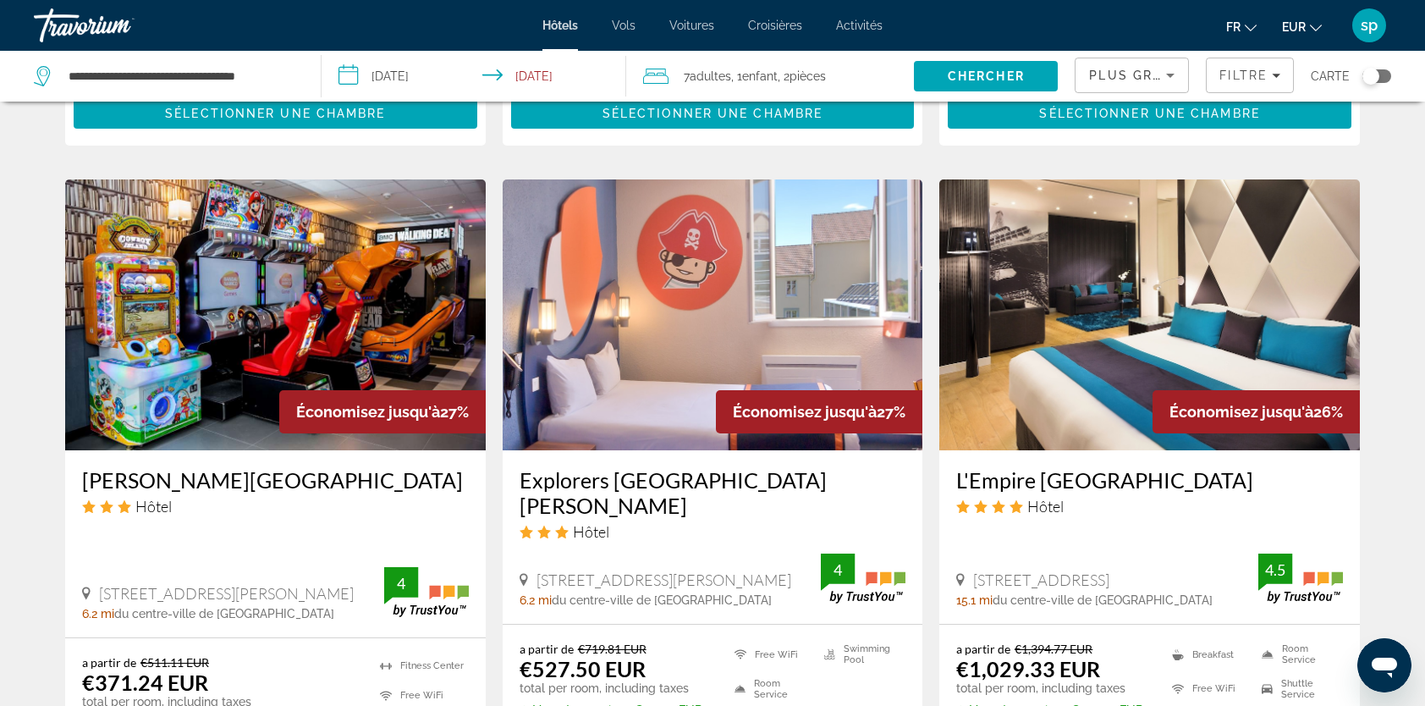
click at [738, 327] on img "Main content" at bounding box center [713, 314] width 421 height 271
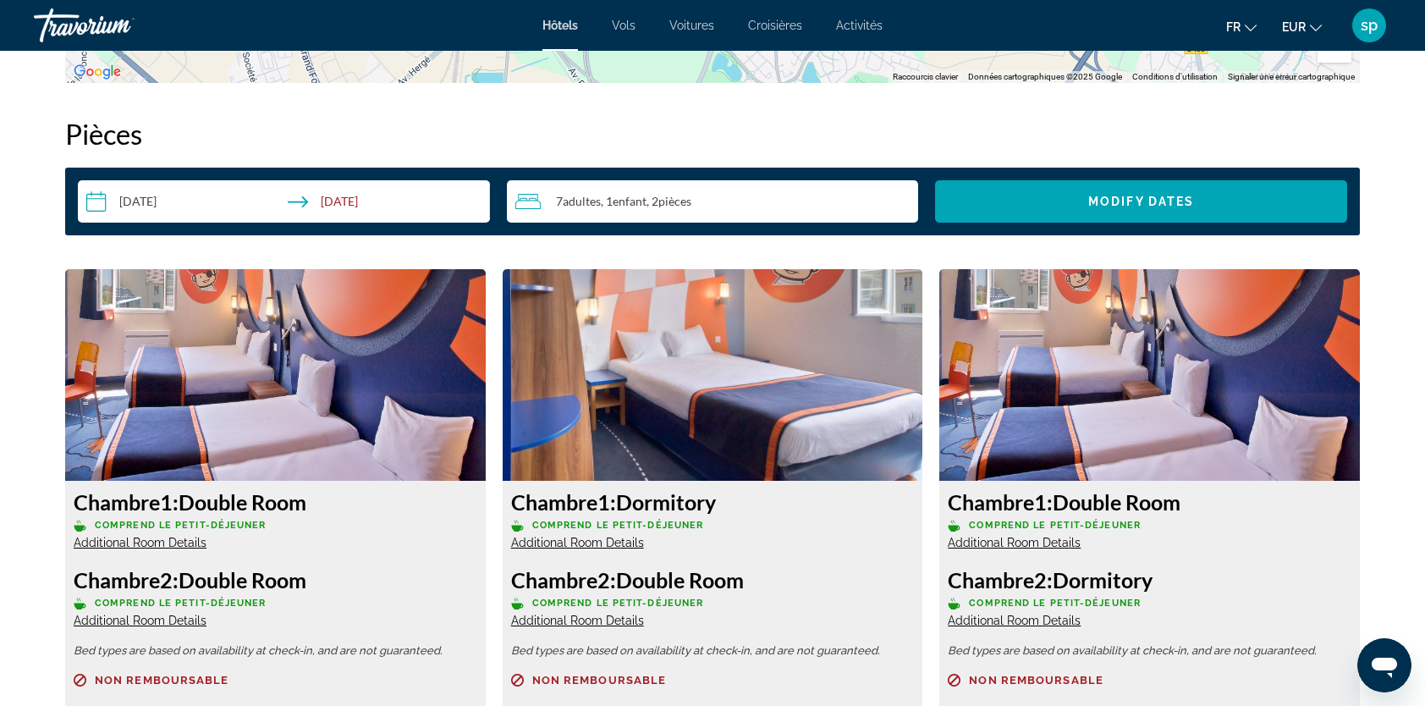
scroll to position [2116, 0]
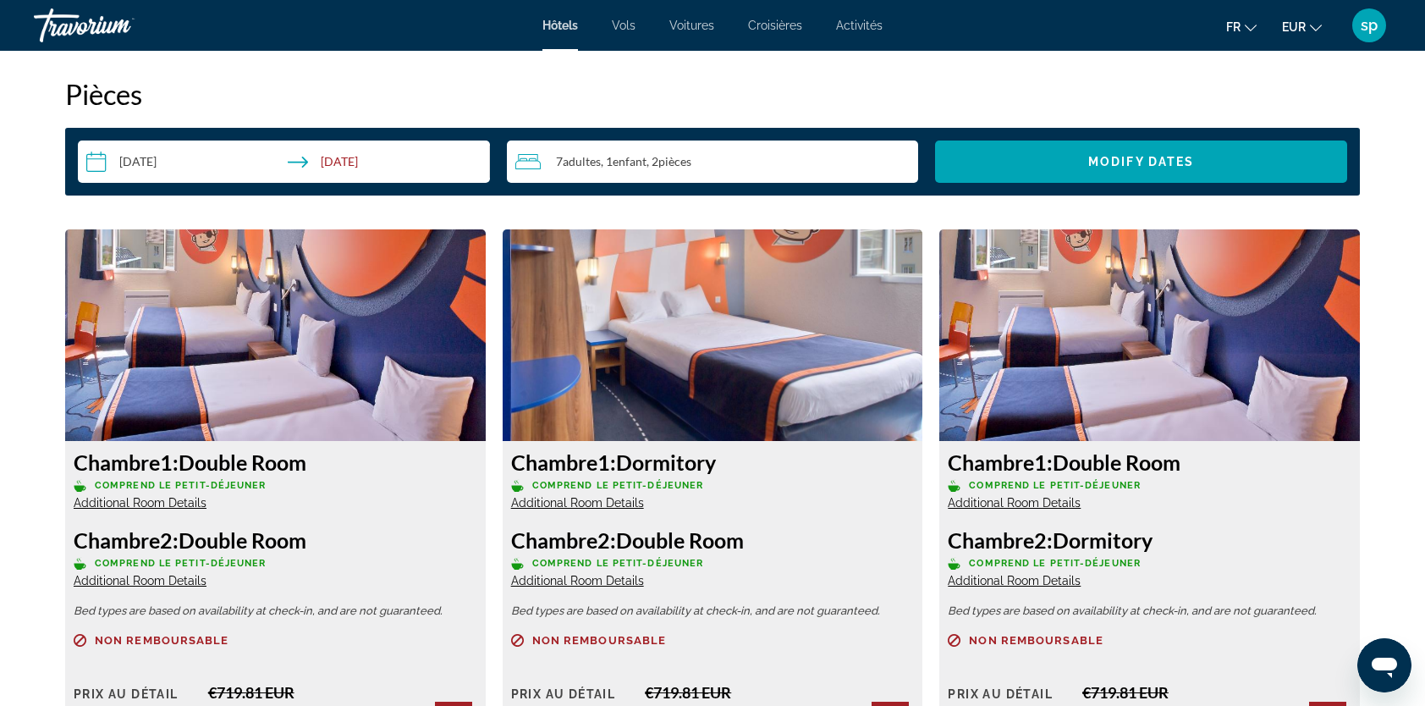
click at [161, 503] on span "Additional Room Details" at bounding box center [140, 503] width 133 height 14
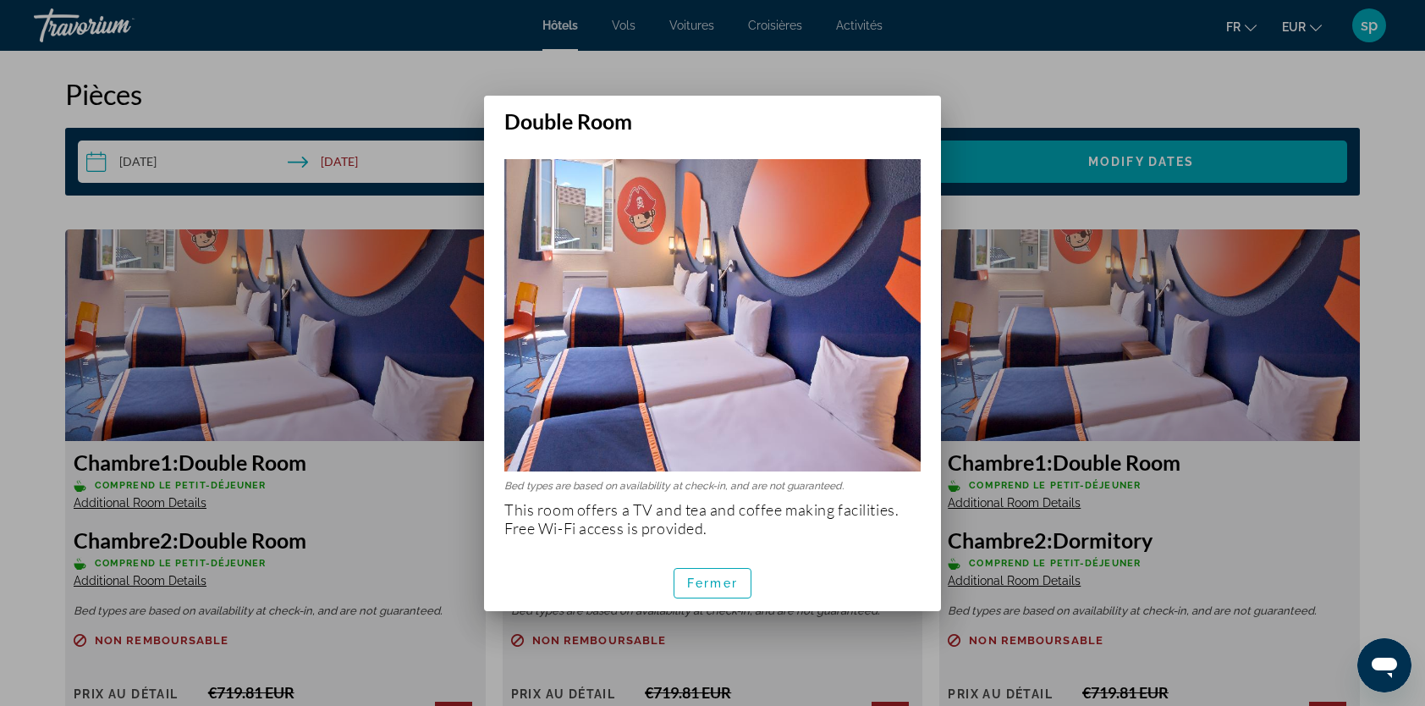
scroll to position [0, 0]
click at [157, 582] on div at bounding box center [712, 353] width 1425 height 706
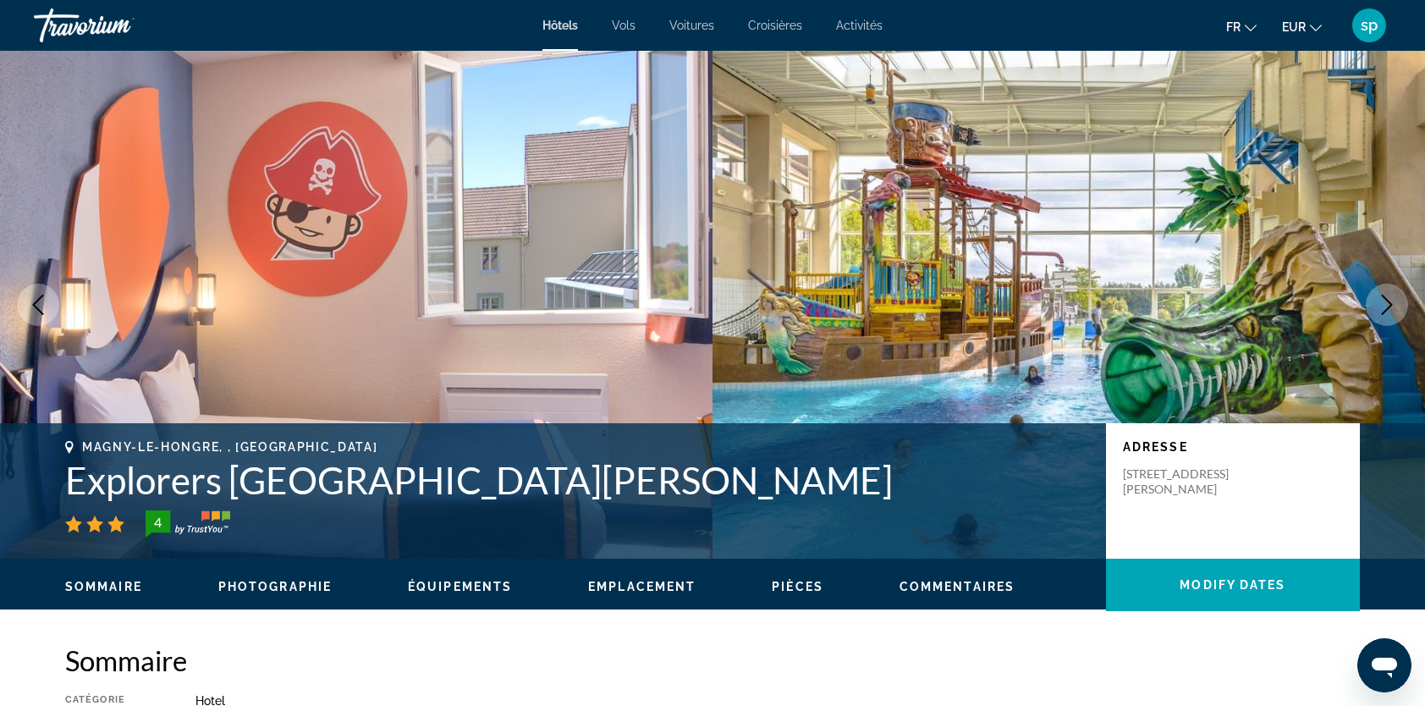
scroll to position [2116, 0]
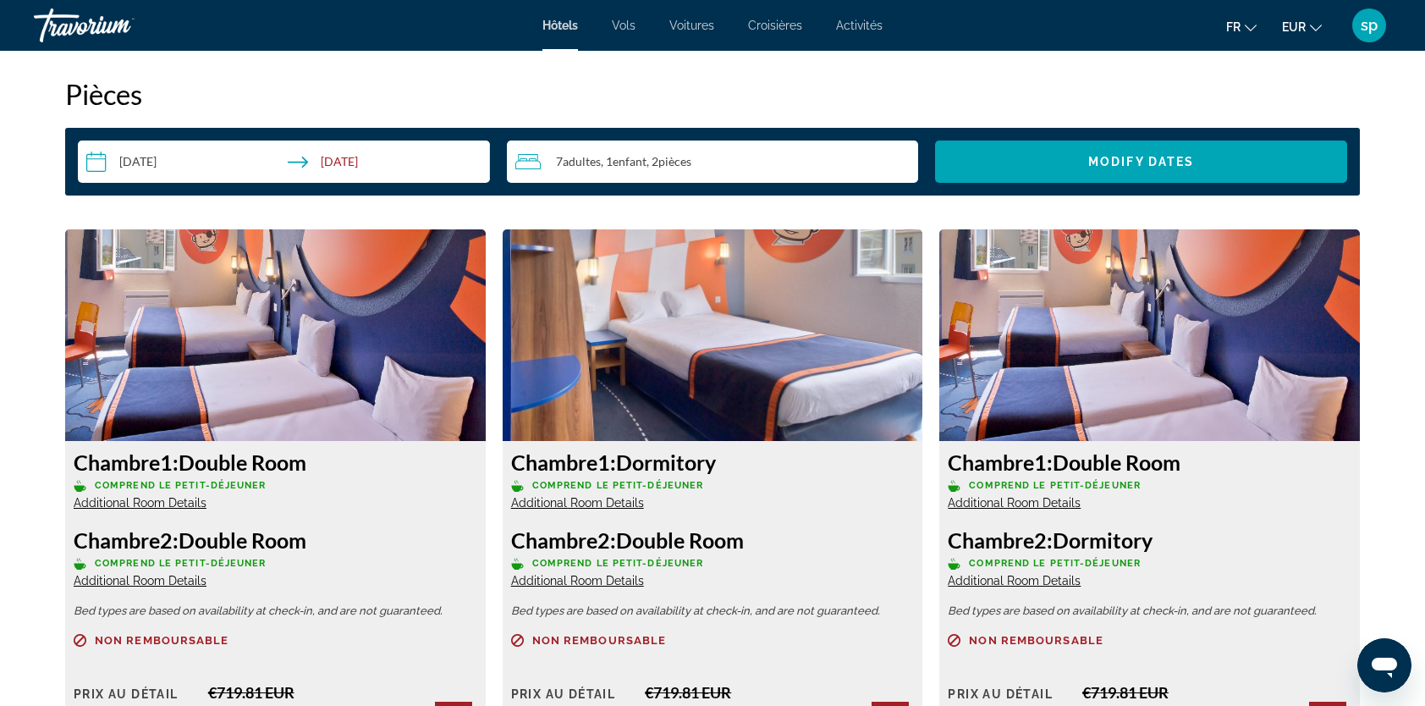
click at [157, 582] on span "Additional Room Details" at bounding box center [140, 581] width 133 height 14
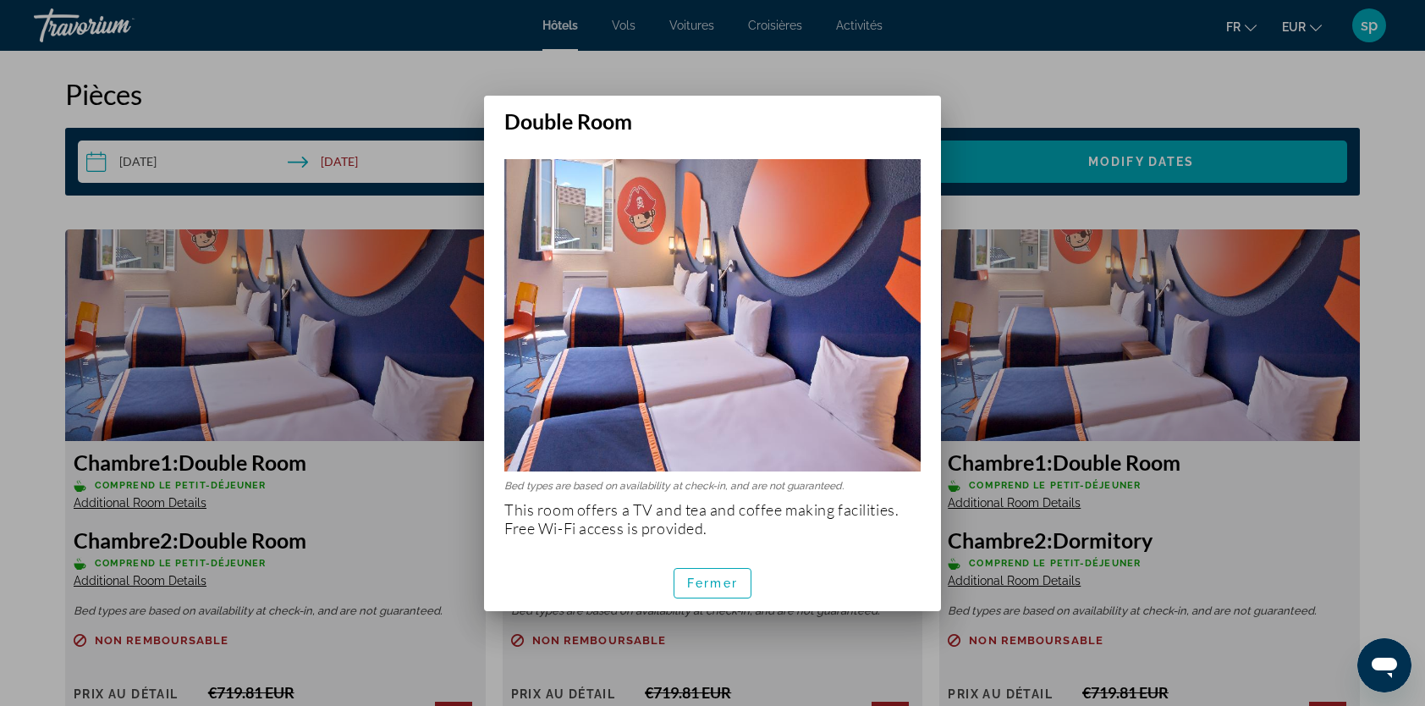
scroll to position [0, 0]
click at [157, 579] on div at bounding box center [712, 353] width 1425 height 706
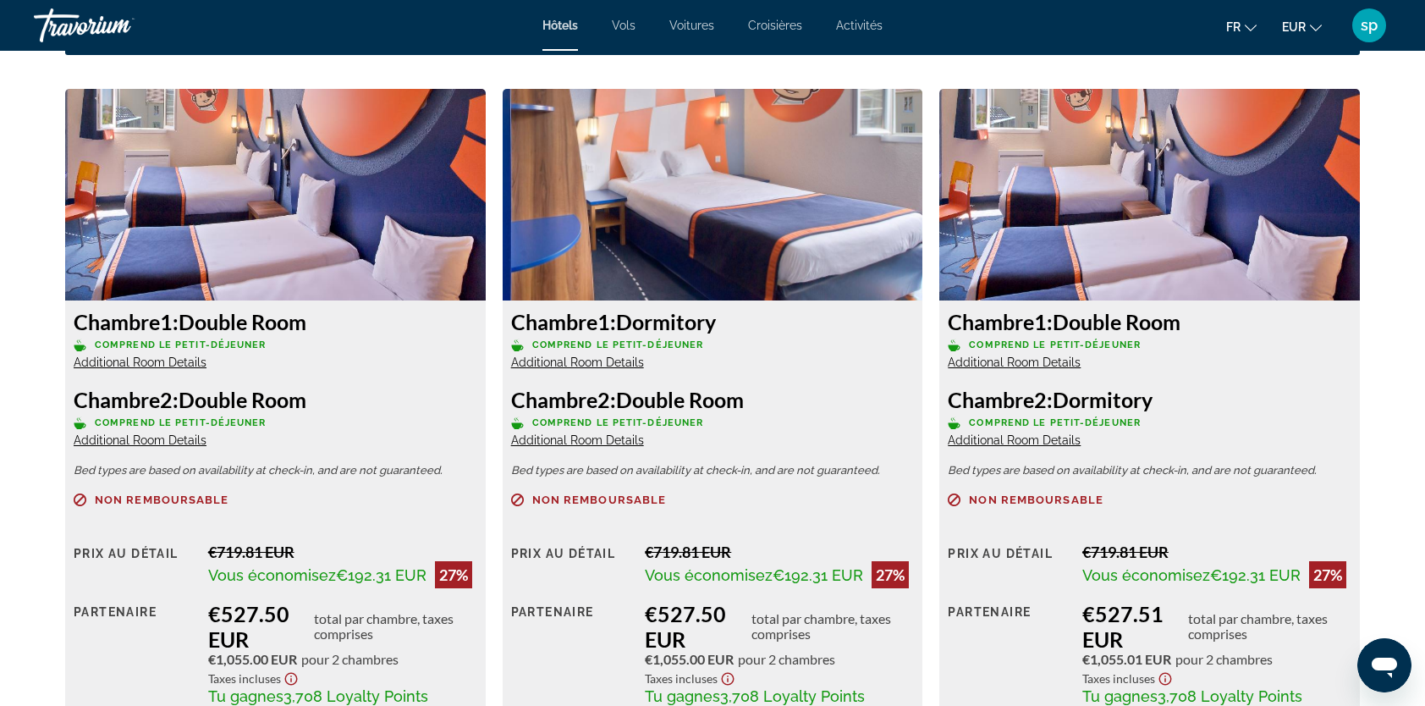
scroll to position [2031, 0]
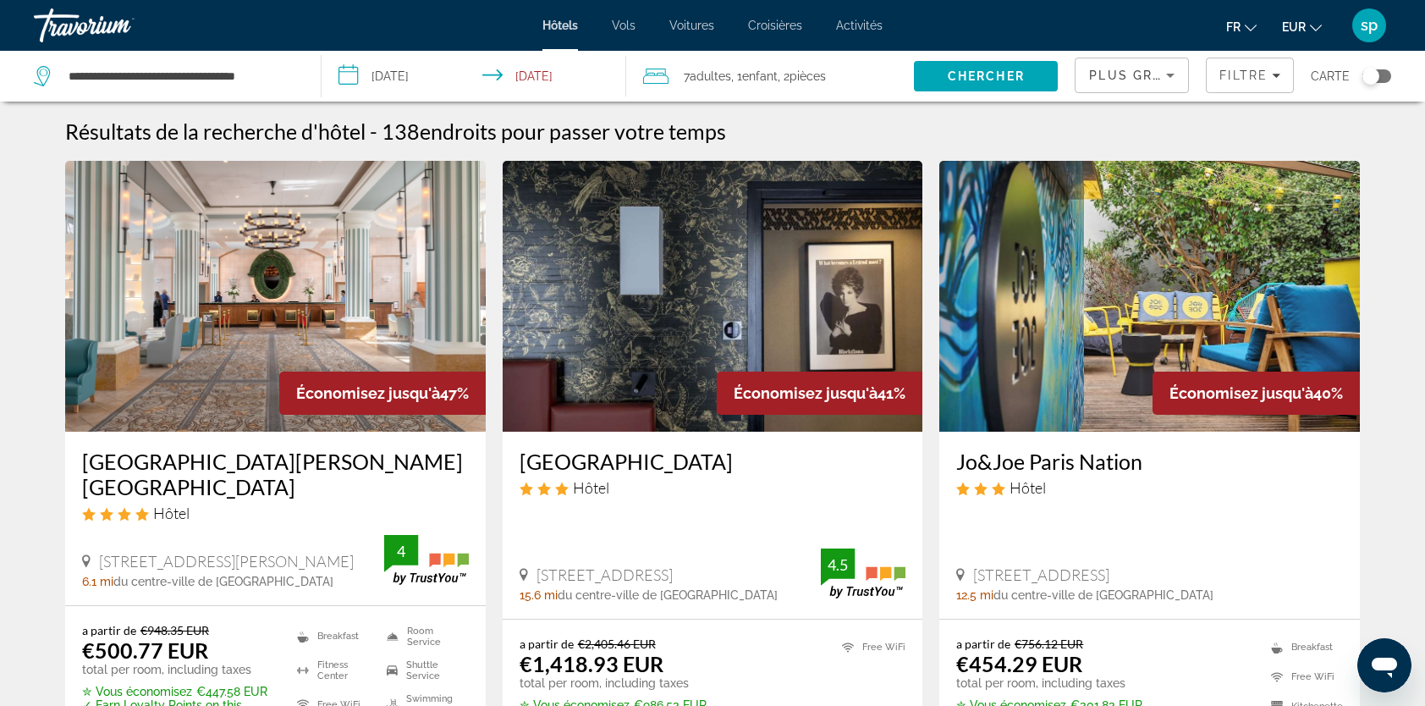
scroll to position [423, 0]
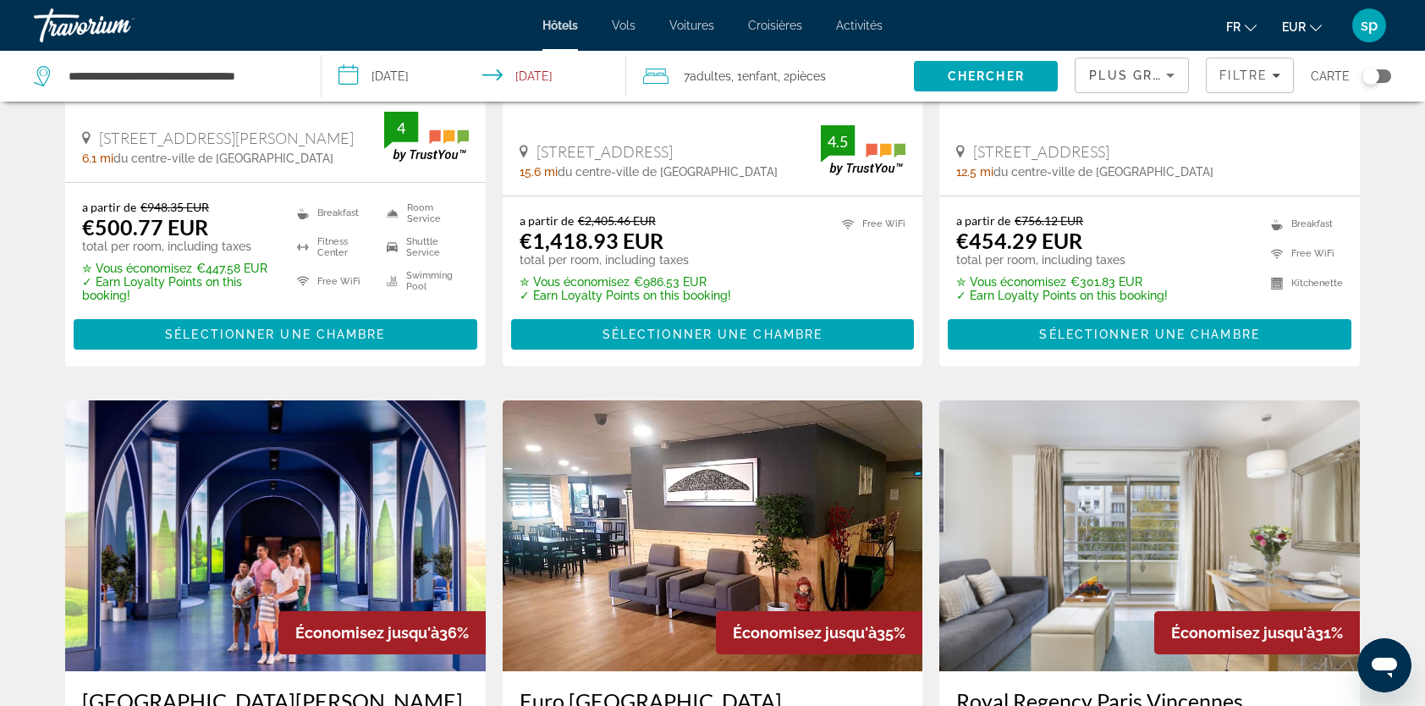
click at [279, 501] on img "Main content" at bounding box center [275, 535] width 421 height 271
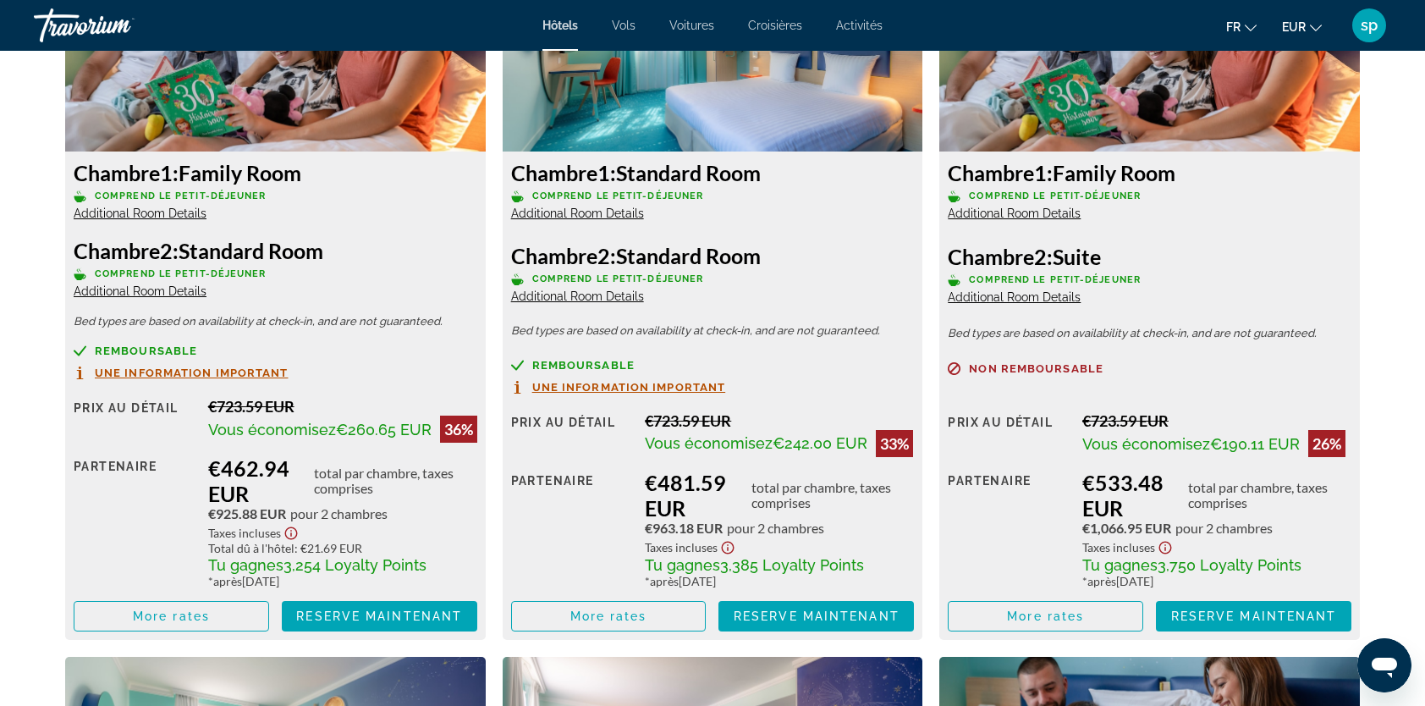
scroll to position [2624, 0]
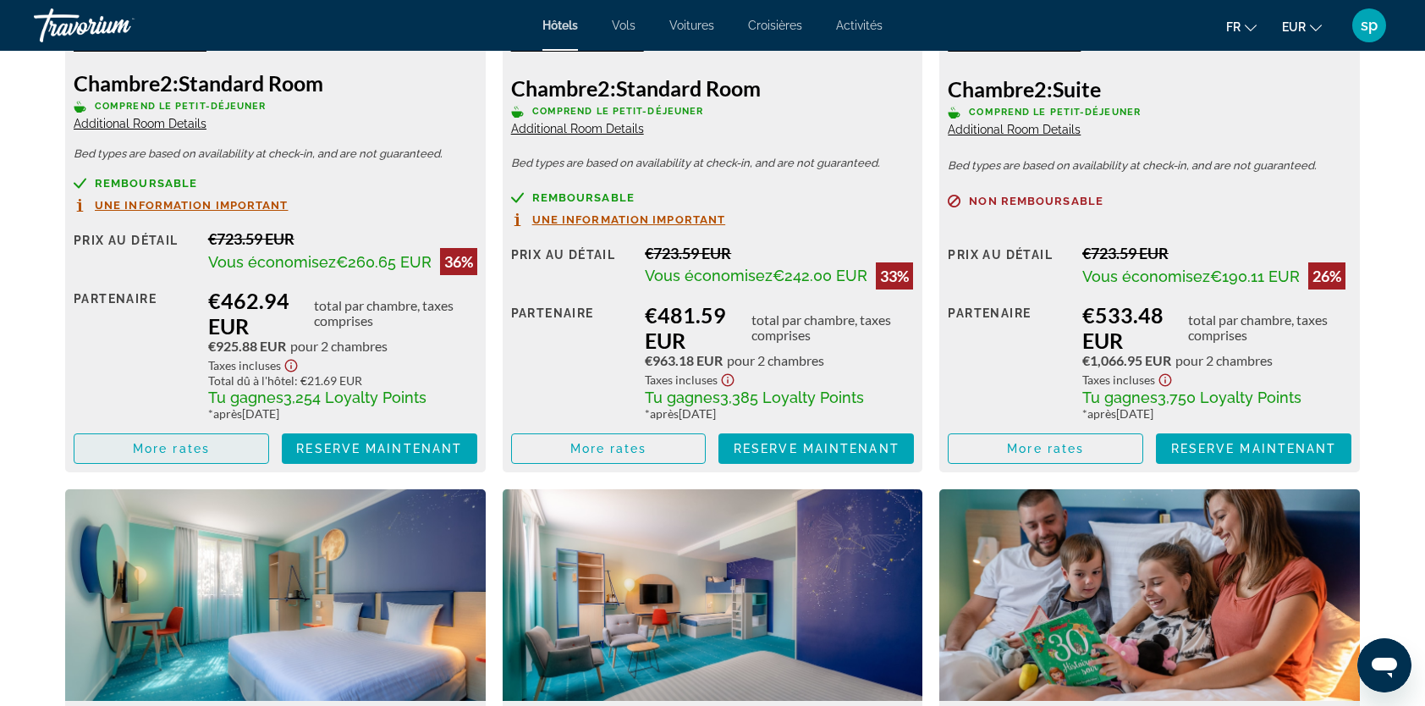
click at [210, 455] on span "Main content" at bounding box center [171, 448] width 194 height 41
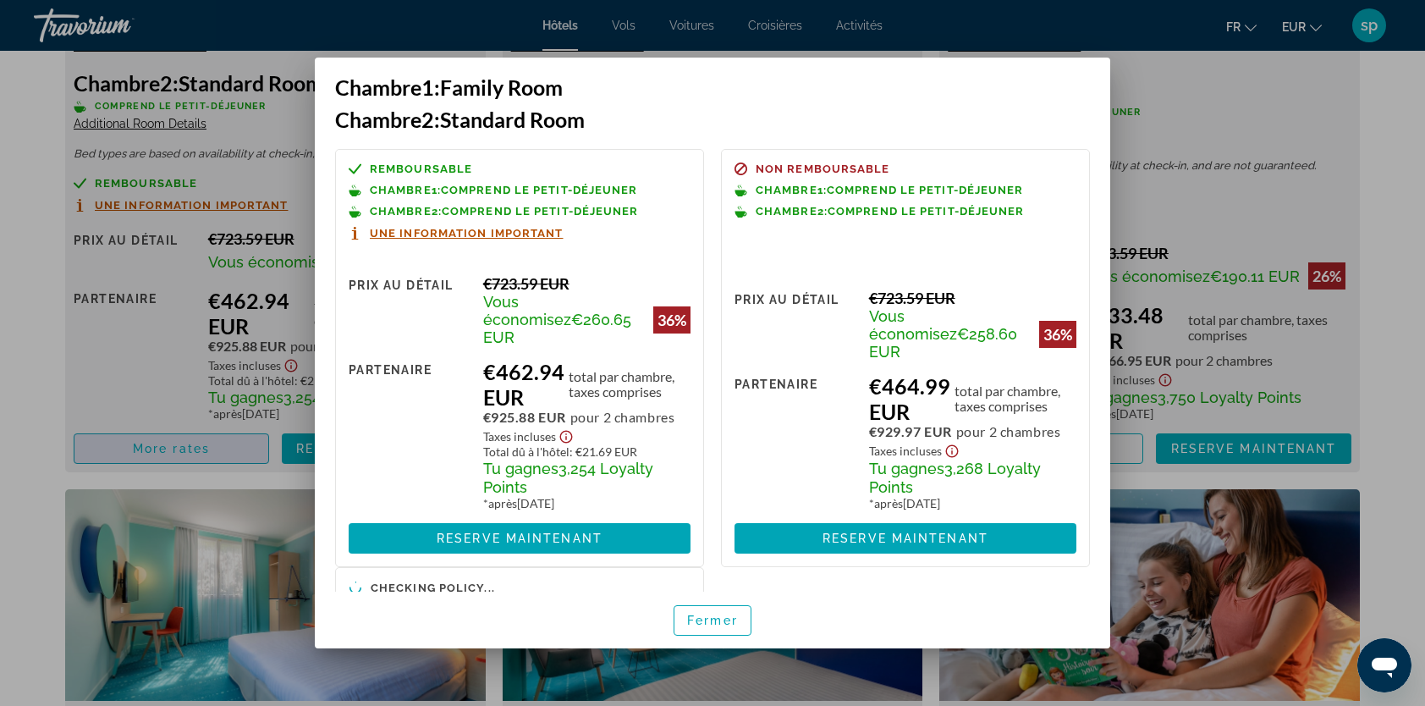
scroll to position [0, 0]
click at [442, 238] on span "Une information important" at bounding box center [467, 233] width 194 height 11
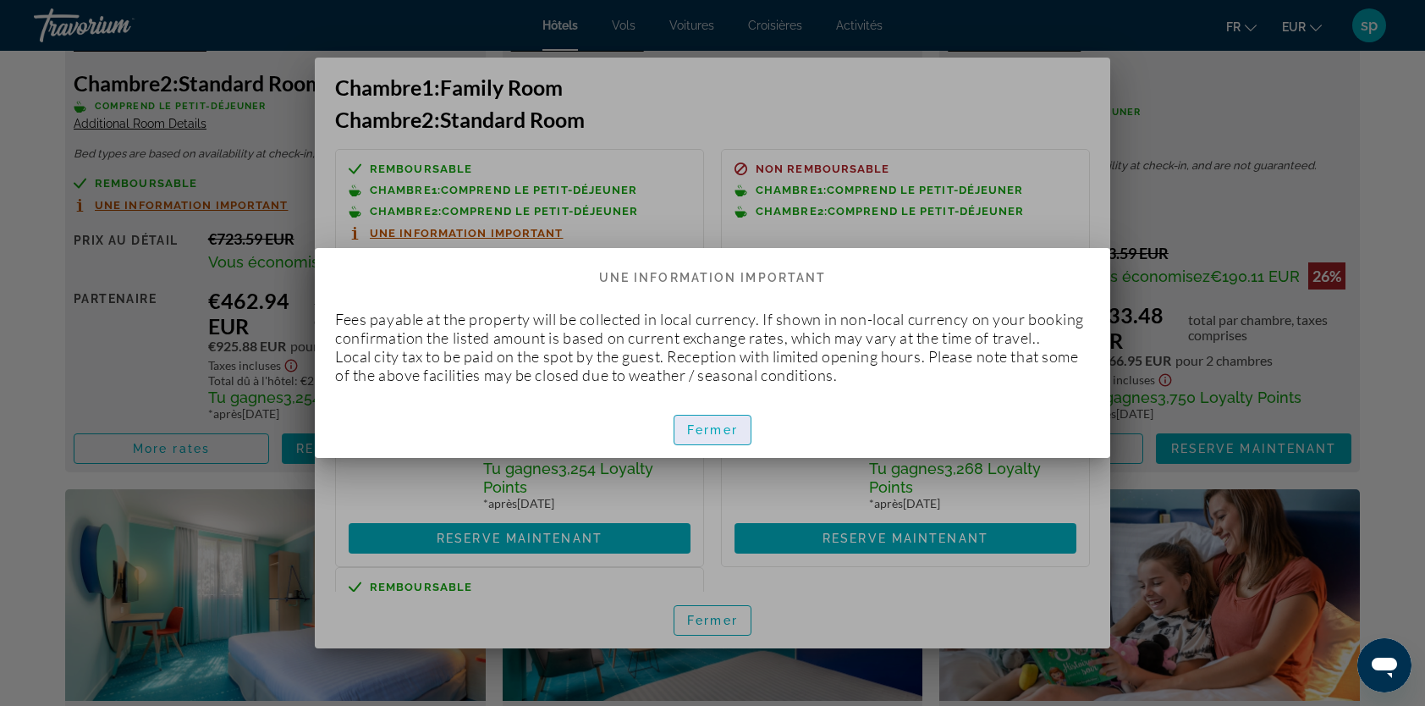
click at [726, 437] on span "Fermer" at bounding box center [712, 430] width 51 height 14
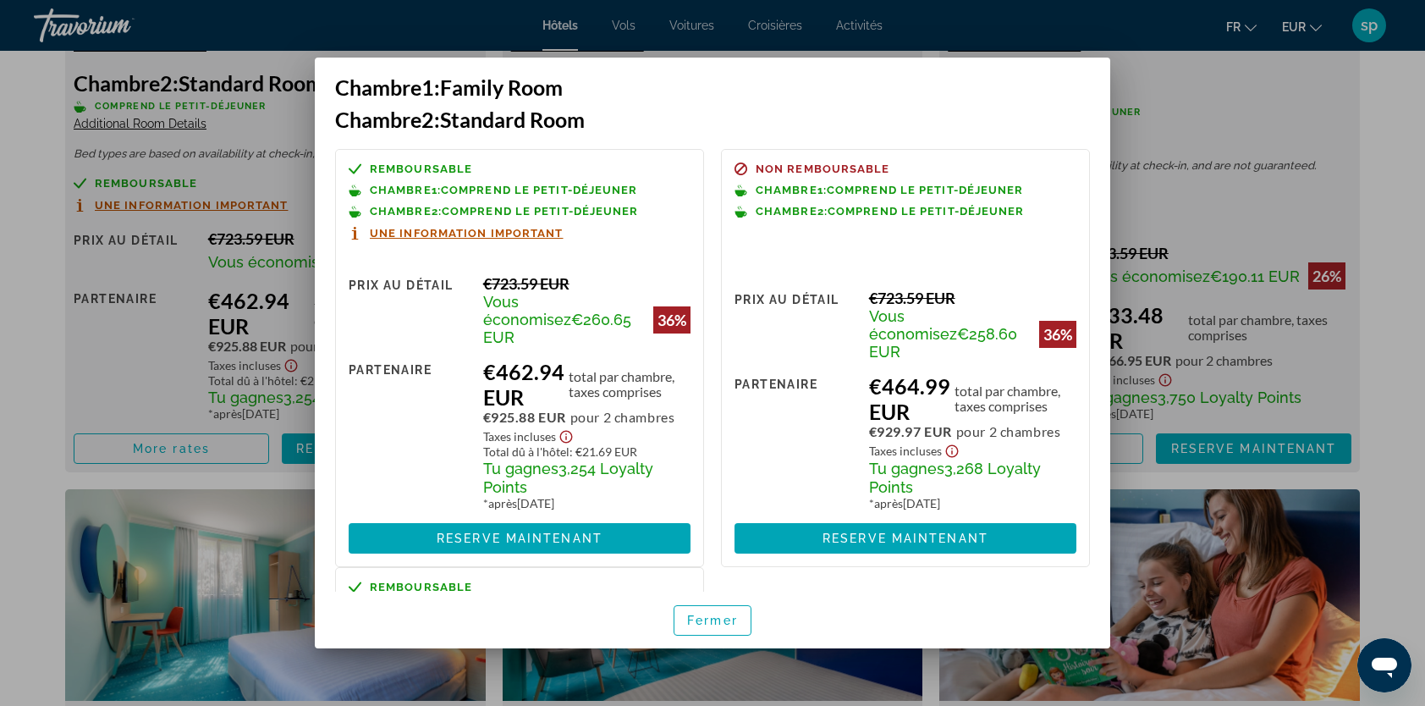
click at [215, 398] on div at bounding box center [712, 353] width 1425 height 706
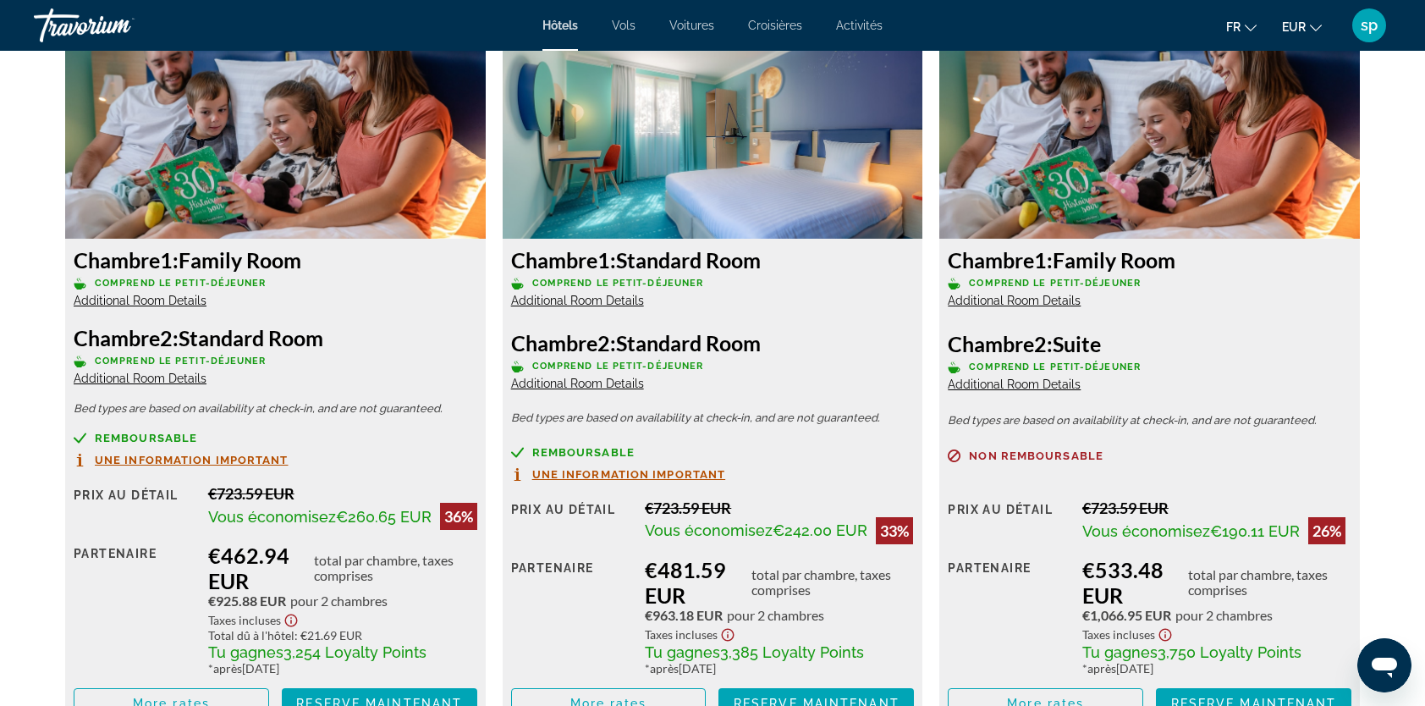
scroll to position [2370, 0]
click at [179, 375] on span "Additional Room Details" at bounding box center [140, 378] width 133 height 14
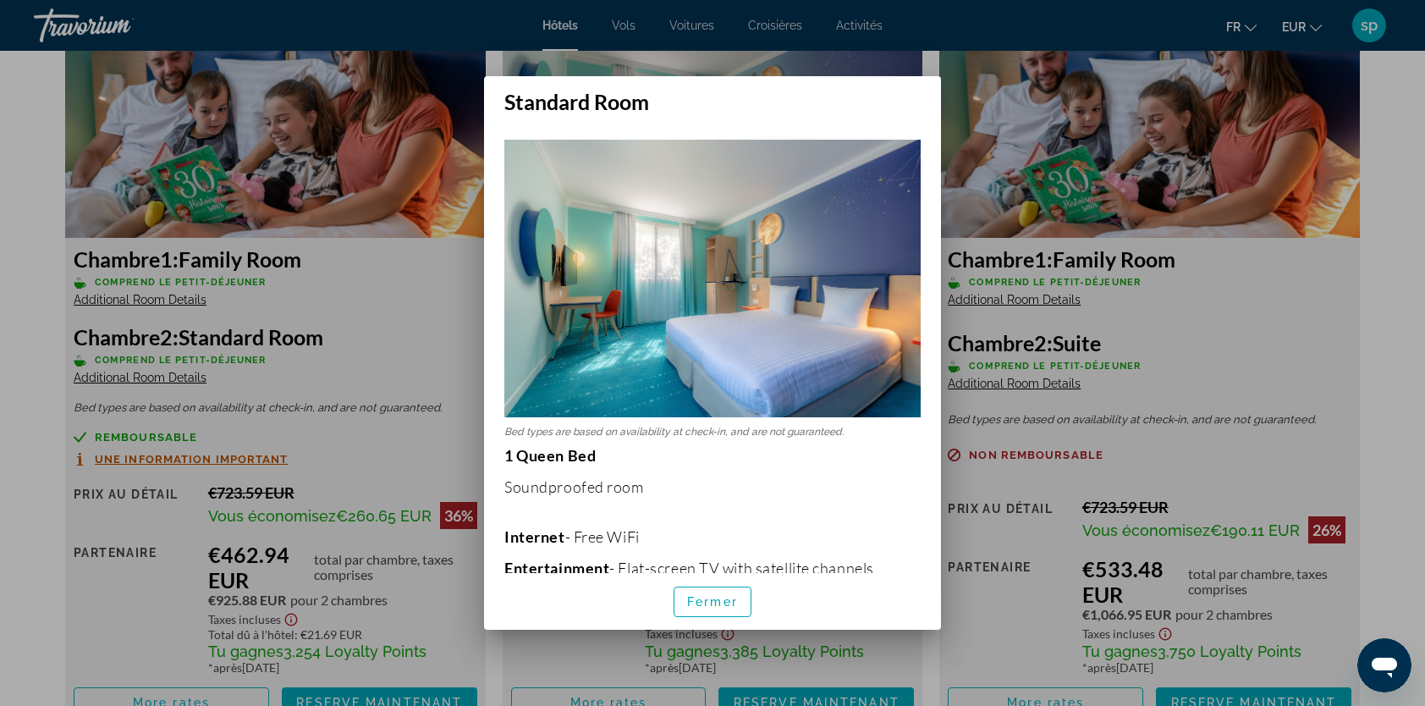
scroll to position [0, 0]
drag, startPoint x: 717, startPoint y: 600, endPoint x: 696, endPoint y: 583, distance: 27.1
click at [719, 600] on span "Fermer" at bounding box center [712, 602] width 51 height 14
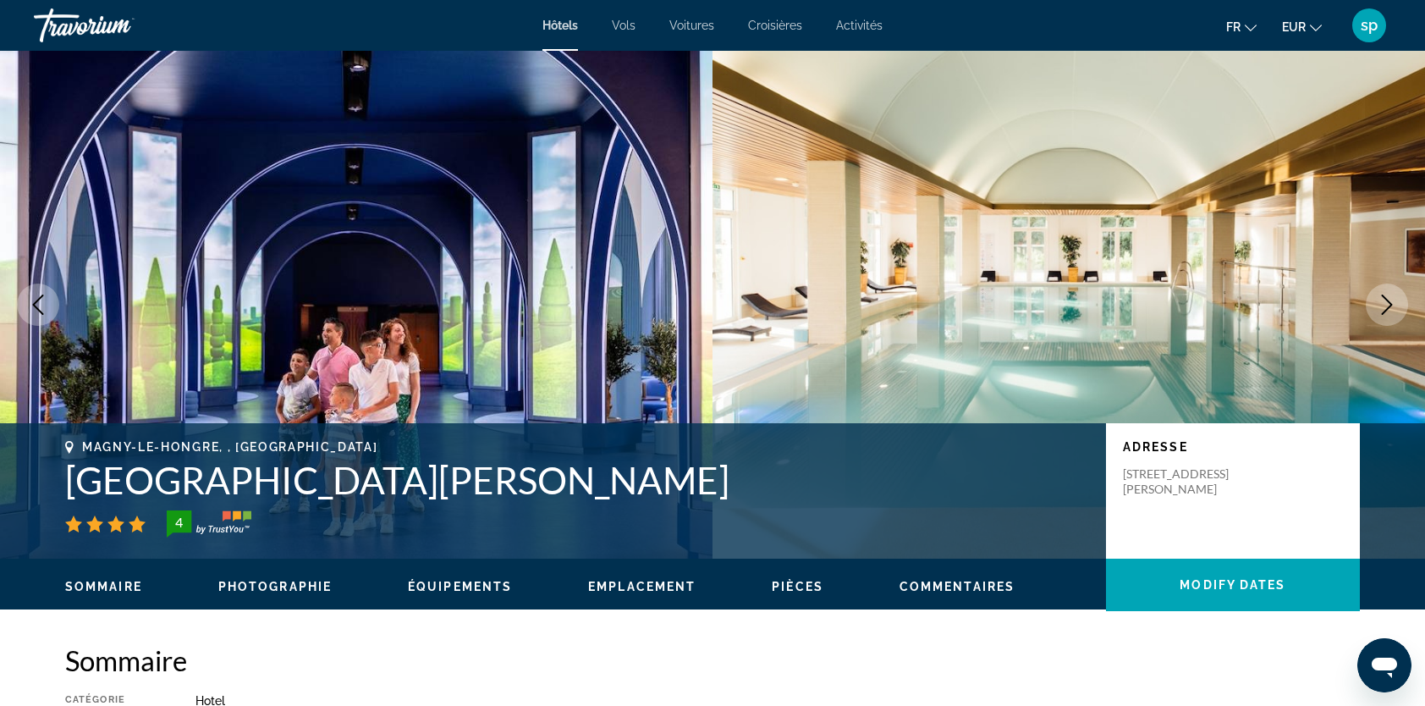
scroll to position [2370, 0]
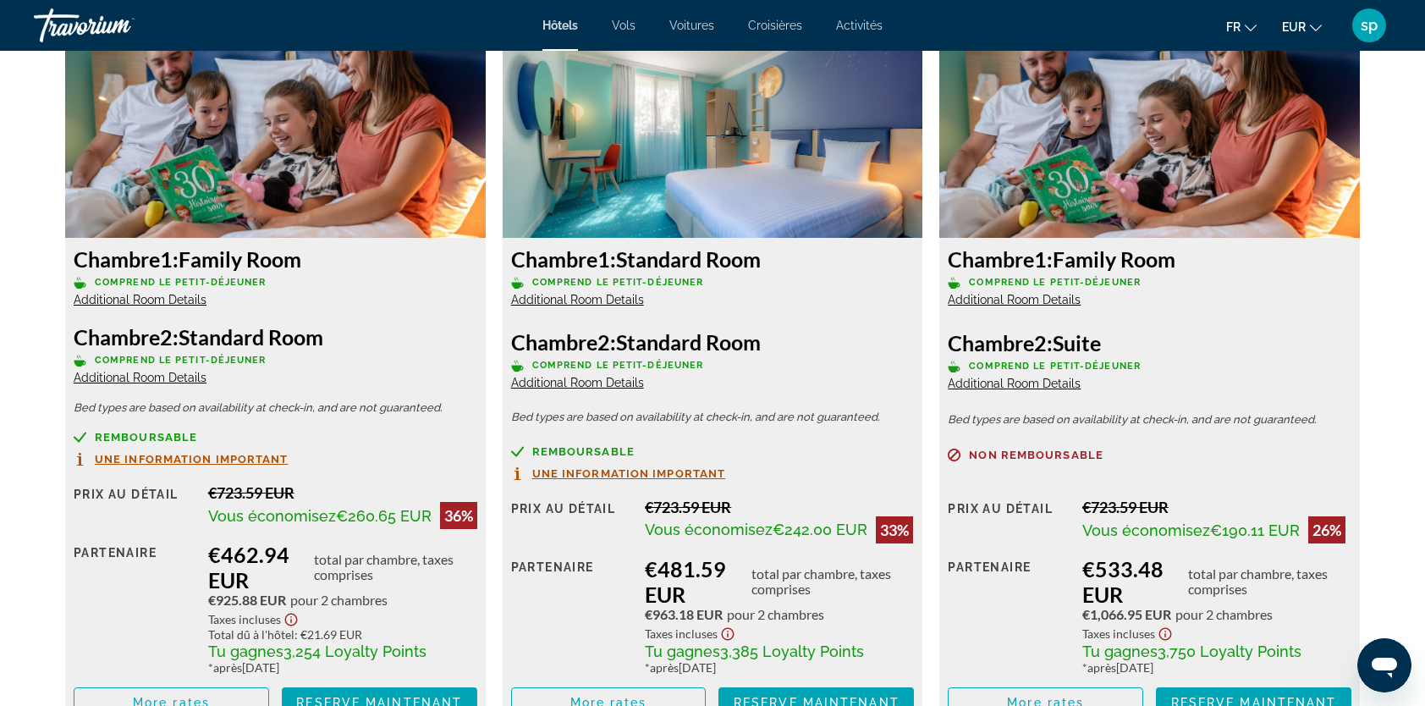
click at [190, 306] on span "Additional Room Details" at bounding box center [140, 300] width 133 height 14
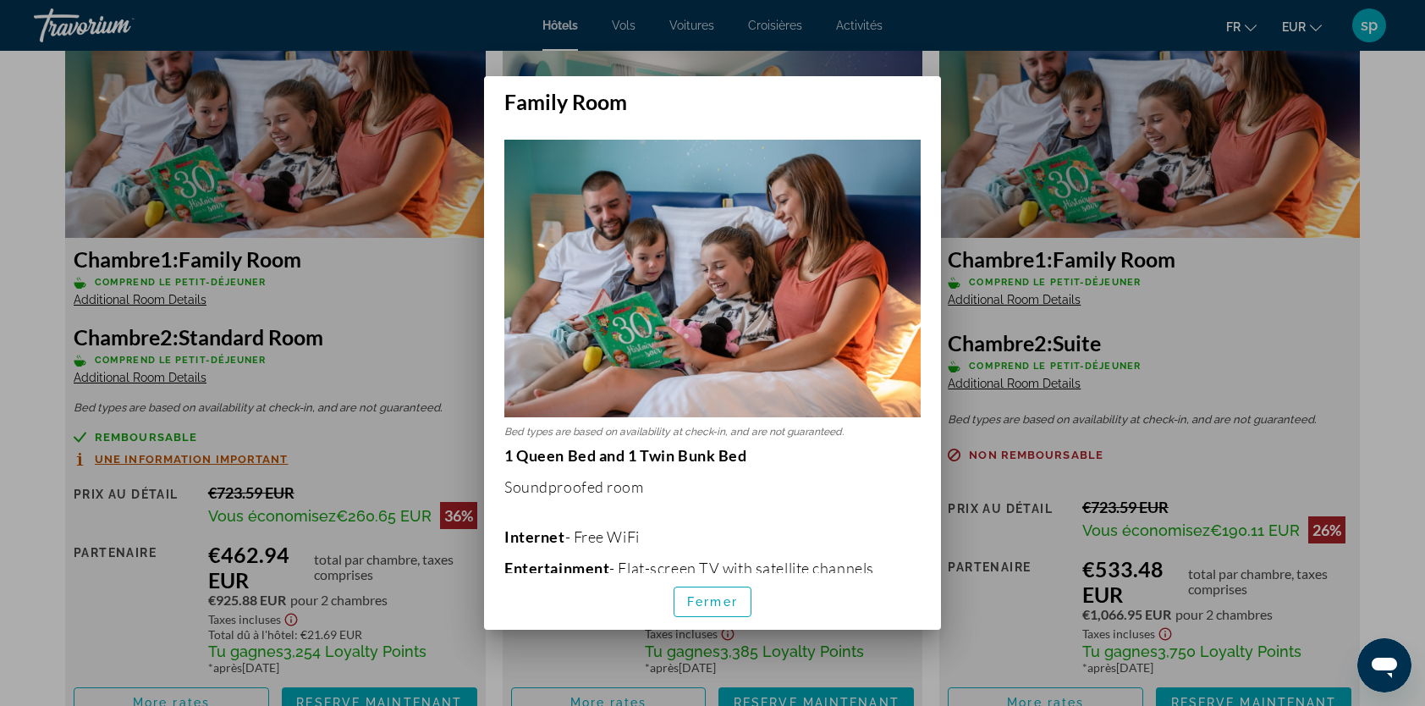
scroll to position [0, 0]
click at [697, 601] on span "Fermer" at bounding box center [712, 602] width 51 height 14
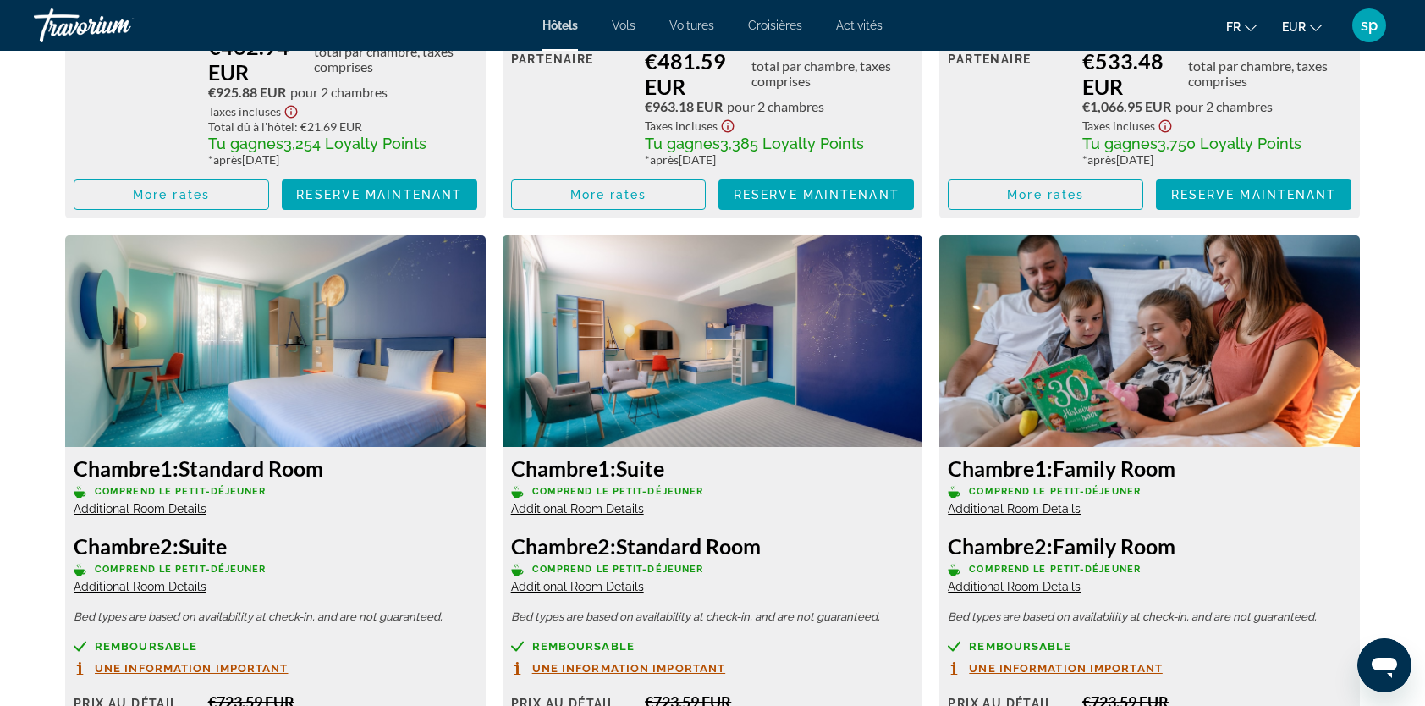
scroll to position [2962, 0]
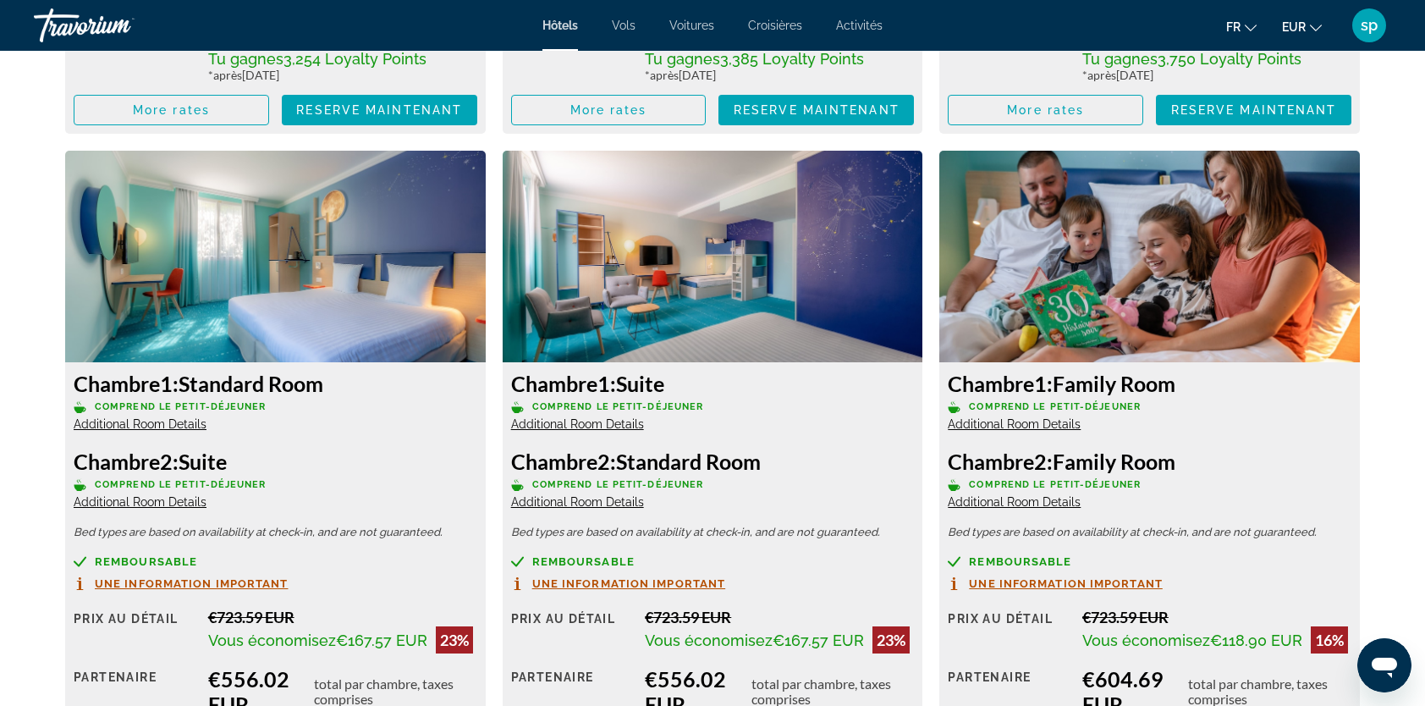
click at [619, 431] on span "Additional Room Details" at bounding box center [577, 424] width 133 height 14
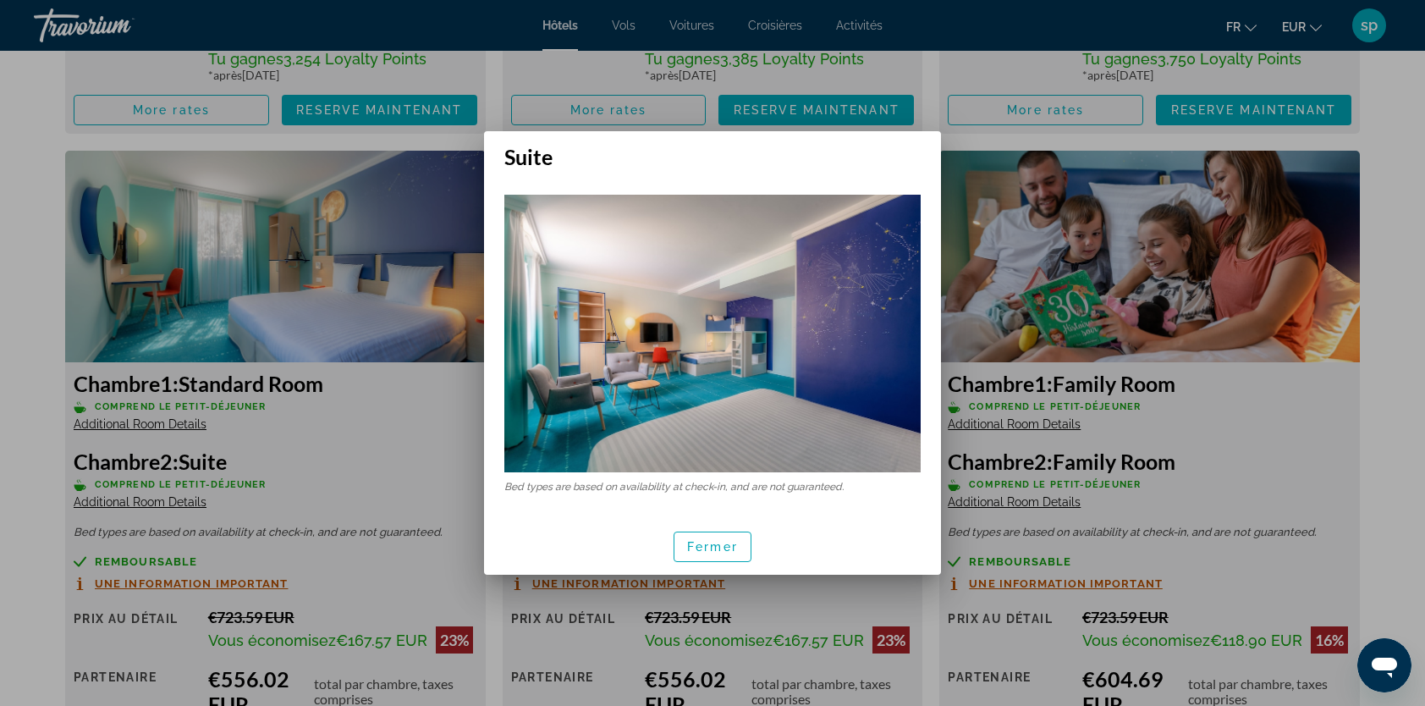
scroll to position [0, 0]
click at [708, 550] on span "Fermer" at bounding box center [712, 547] width 51 height 14
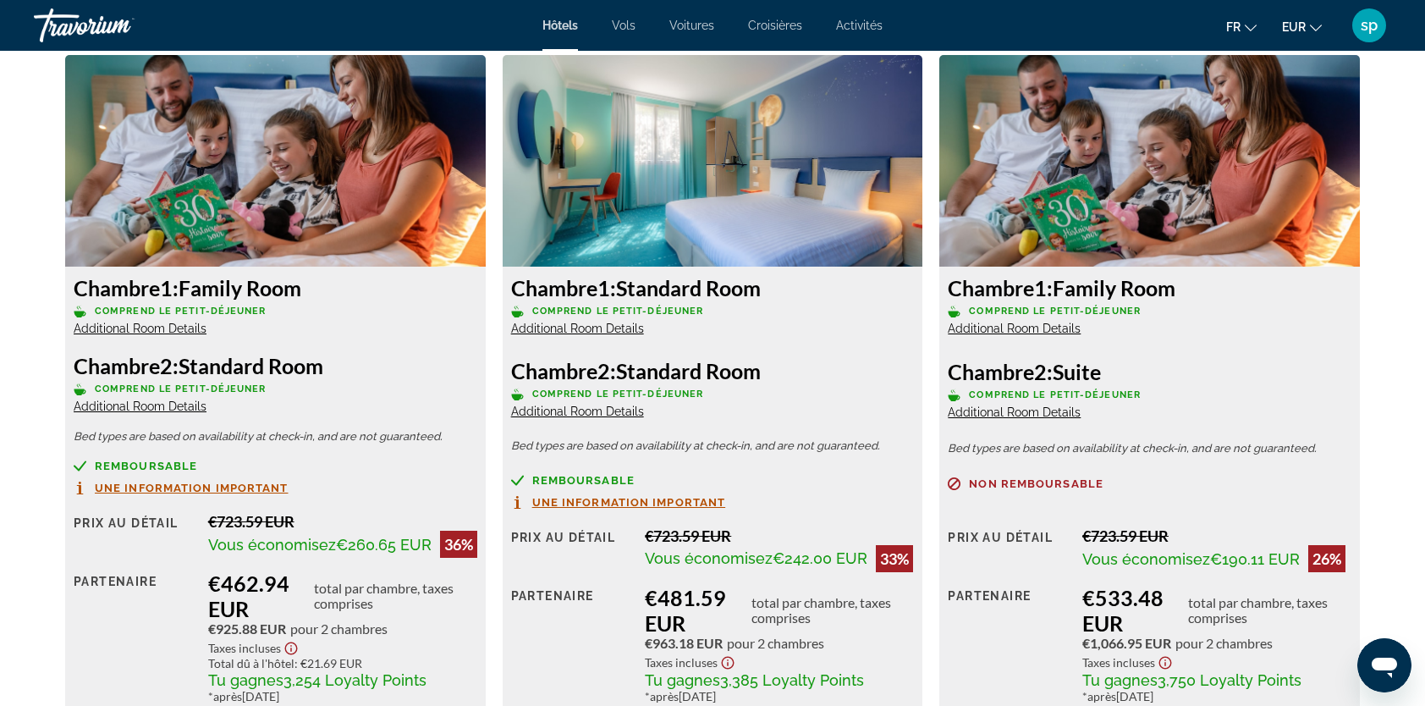
scroll to position [2285, 0]
